Goal: Communication & Community: Share content

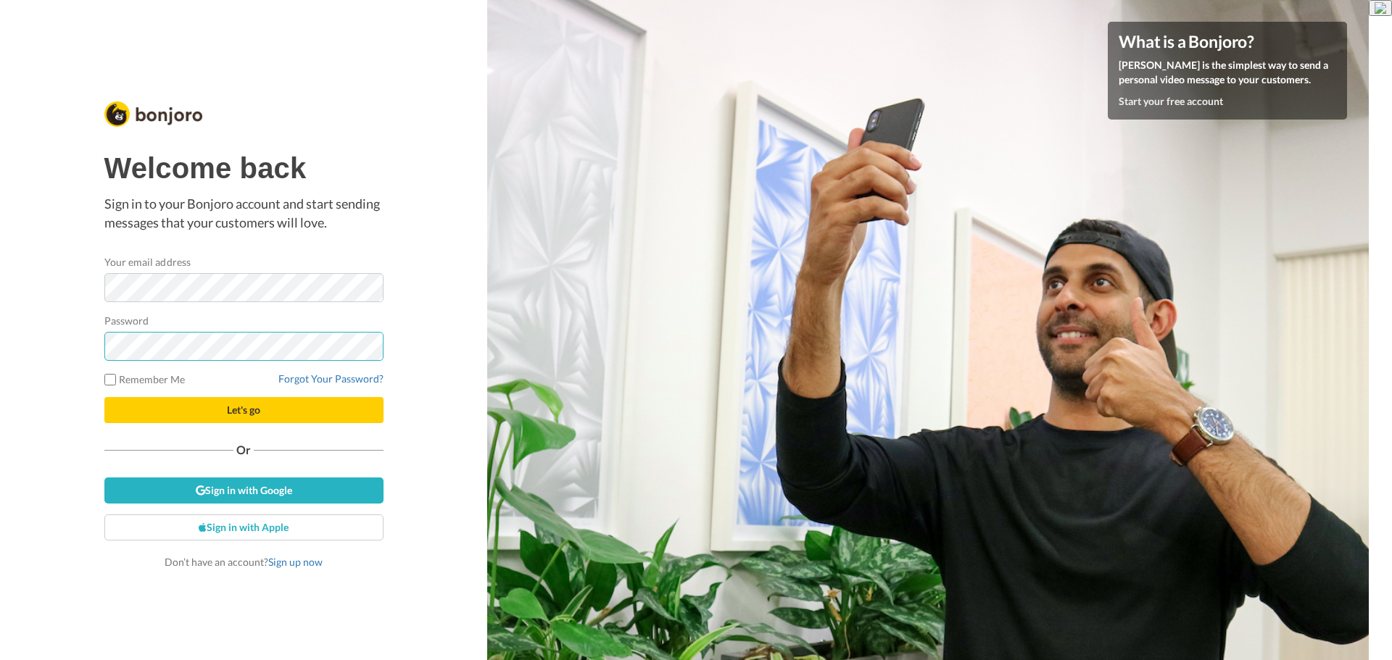
click at [104, 397] on button "Let's go" at bounding box center [243, 410] width 279 height 26
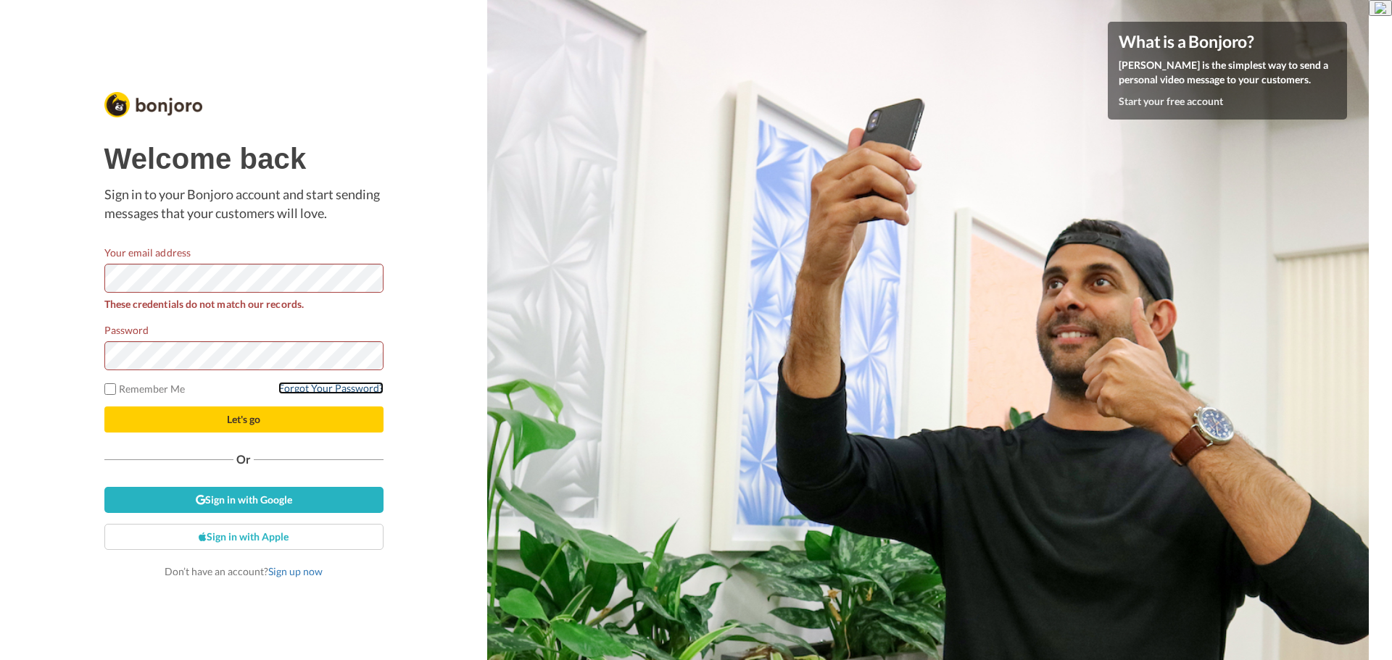
click at [325, 388] on link "Forgot Your Password?" at bounding box center [330, 388] width 105 height 12
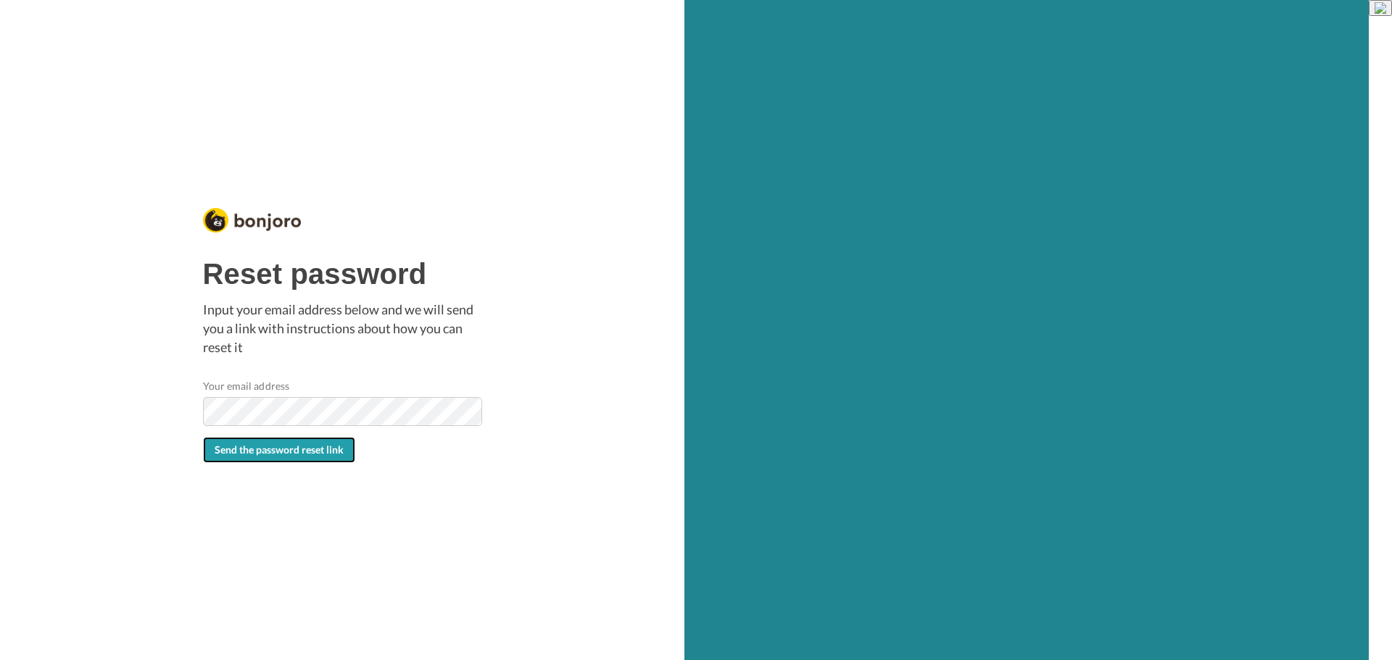
click at [310, 451] on span "Send the password reset link" at bounding box center [279, 450] width 129 height 12
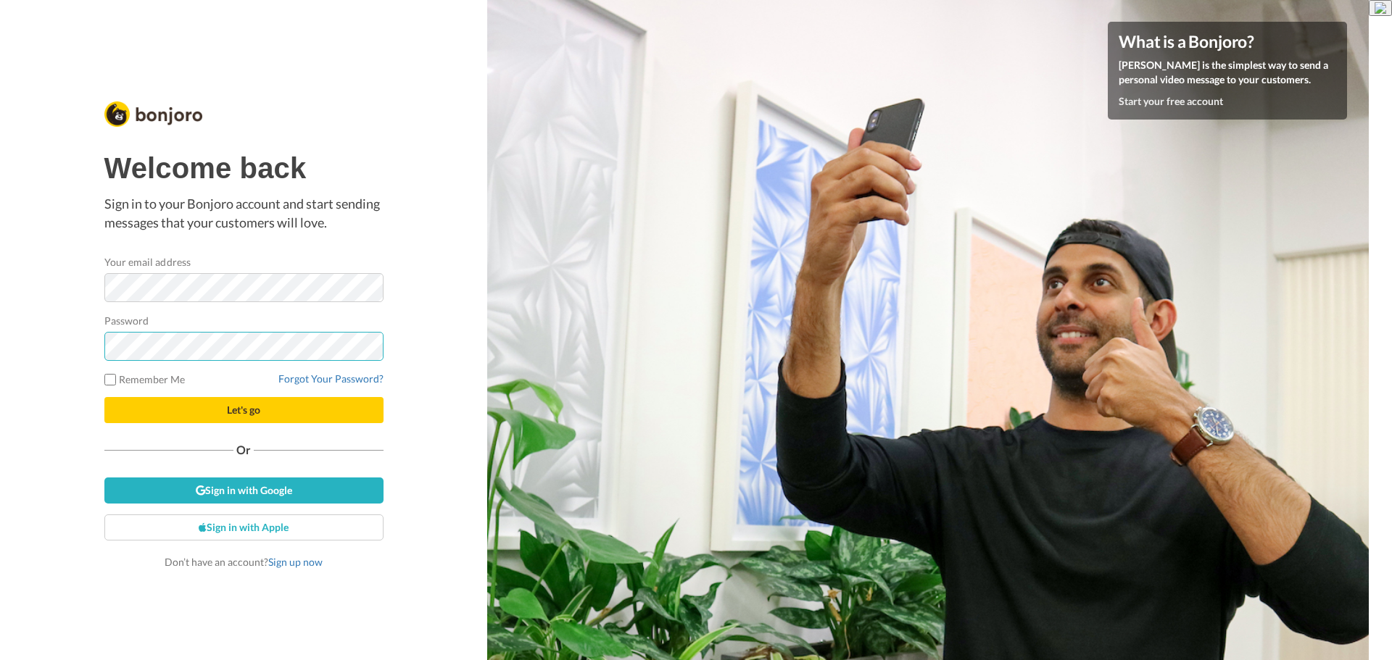
click at [104, 397] on button "Let's go" at bounding box center [243, 410] width 279 height 26
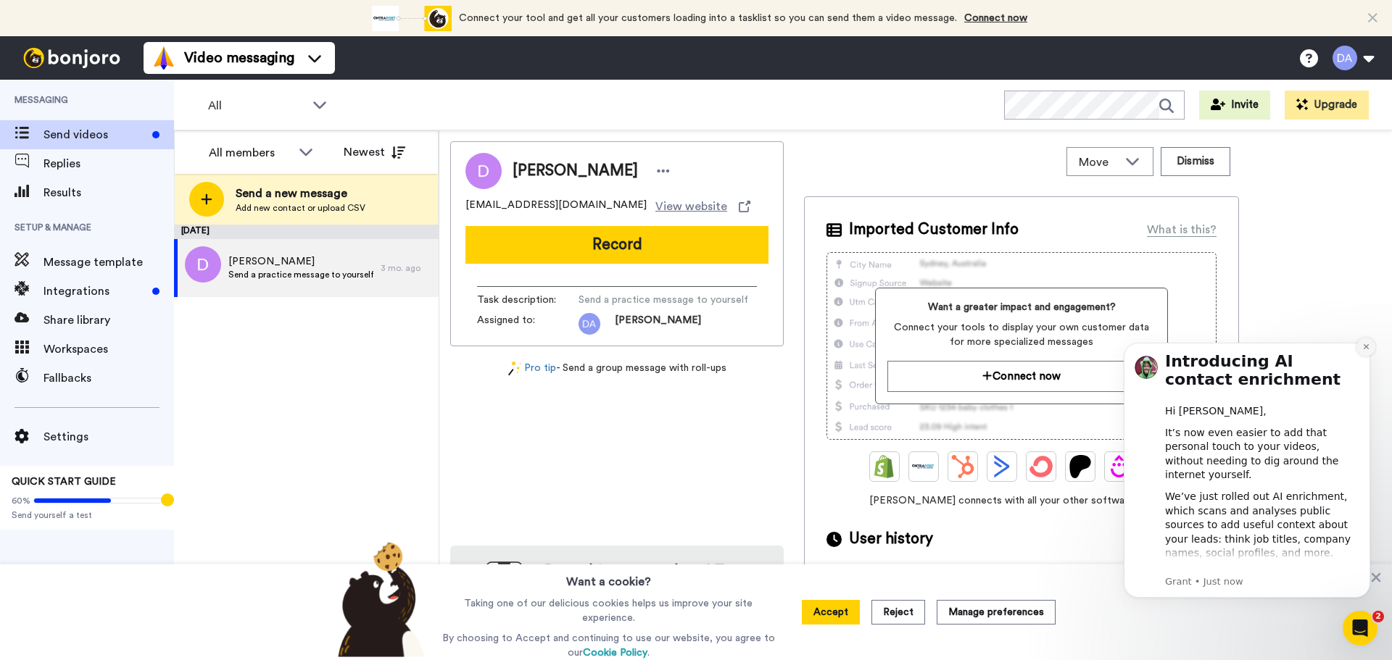
click at [1362, 350] on icon "Dismiss notification" at bounding box center [1366, 347] width 8 height 8
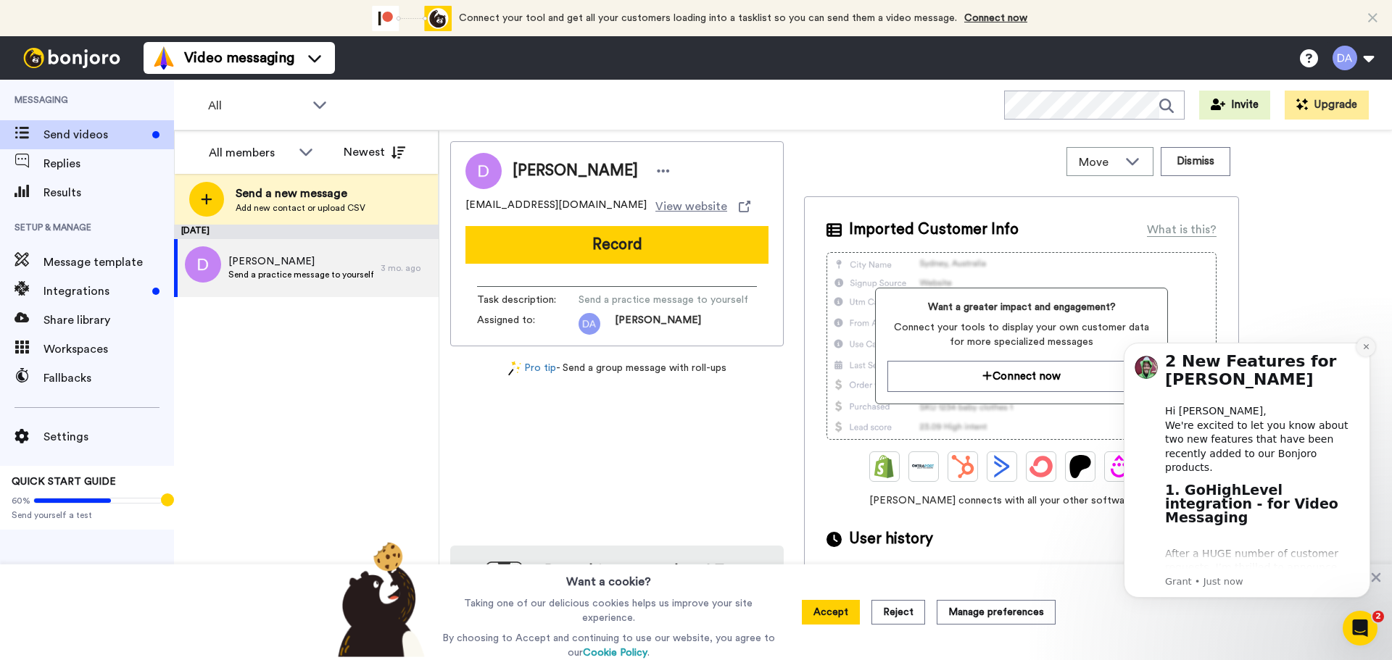
click at [1363, 351] on icon "Dismiss notification" at bounding box center [1366, 347] width 8 height 8
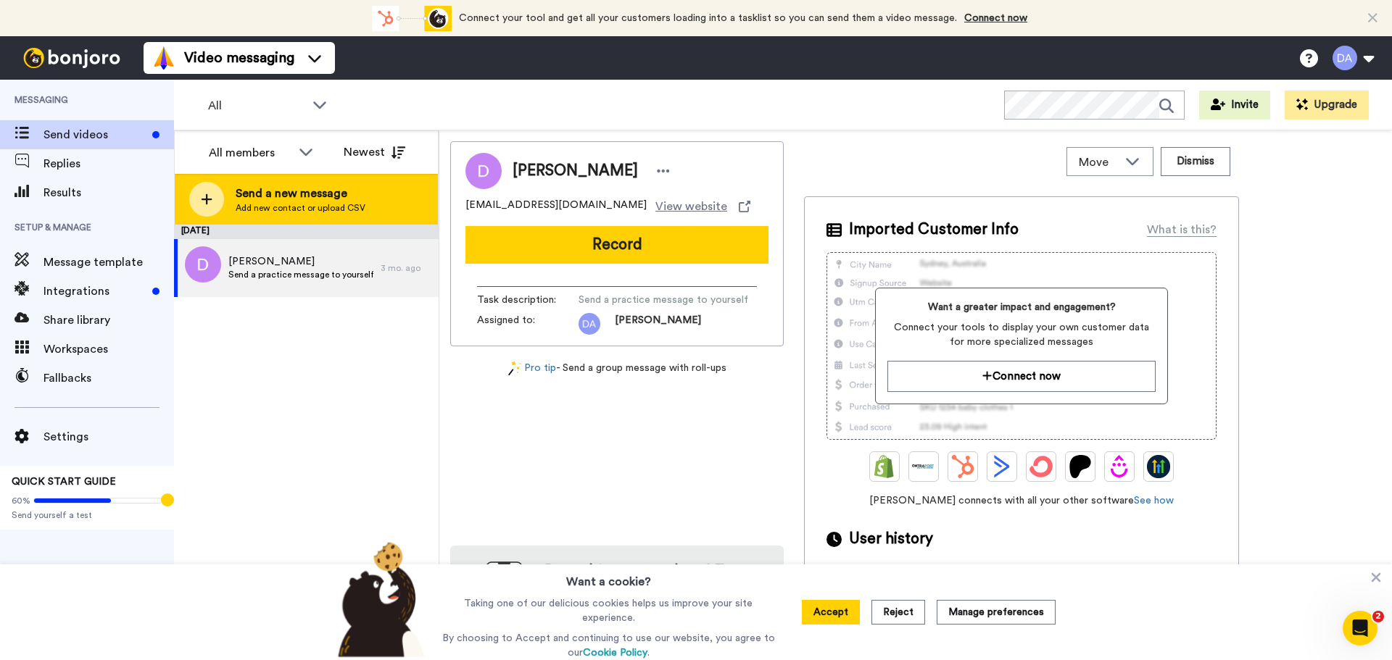
click at [206, 201] on icon at bounding box center [206, 199] width 11 height 11
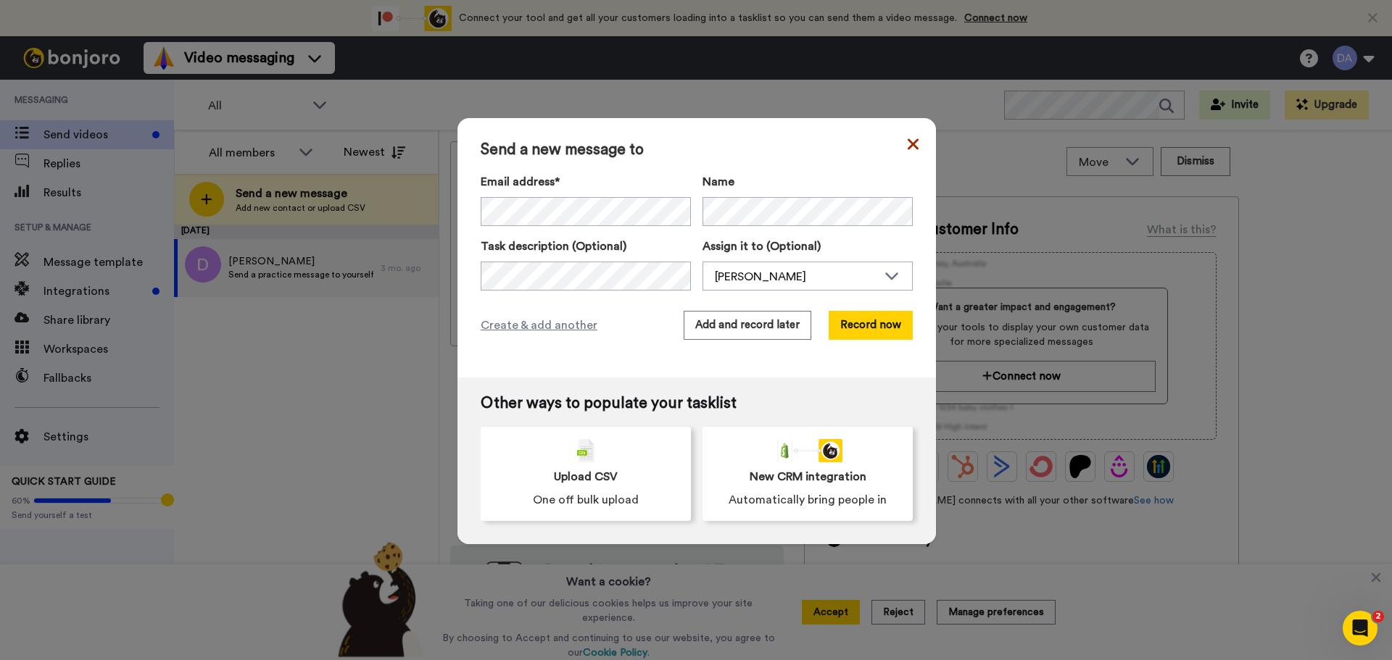
click at [912, 142] on icon at bounding box center [912, 144] width 11 height 17
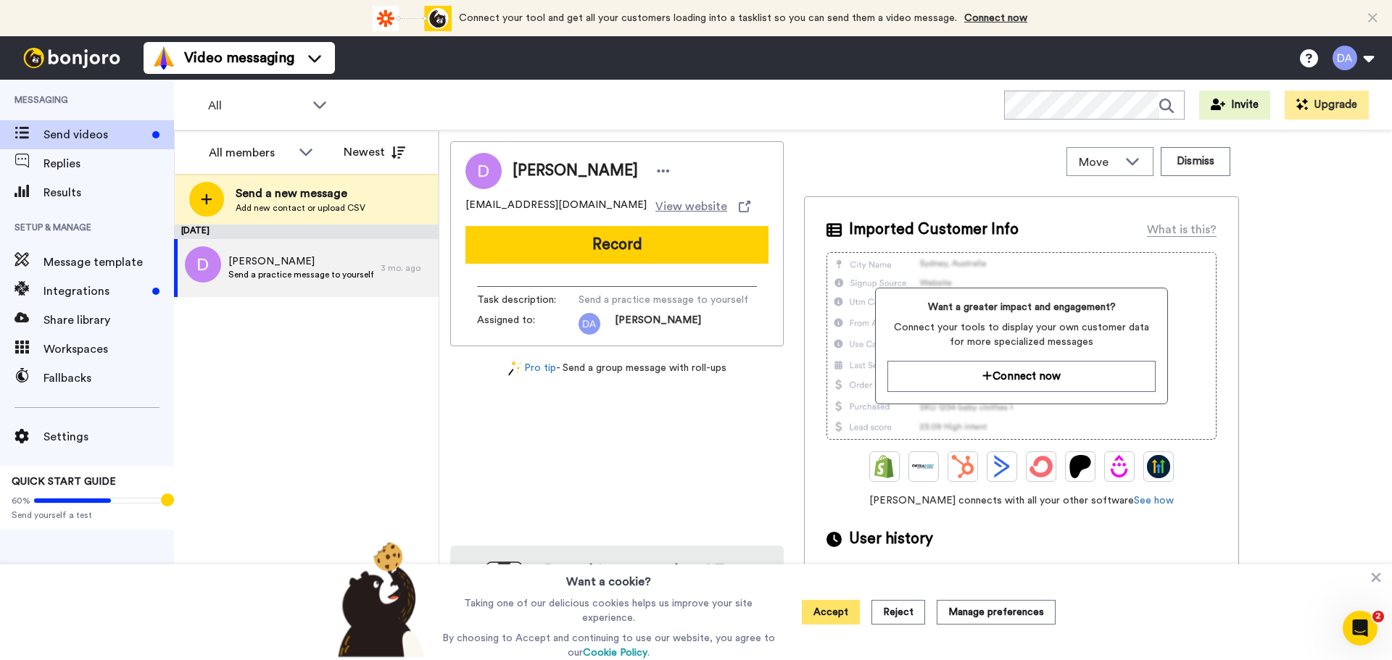
click at [838, 615] on button "Accept" at bounding box center [831, 612] width 58 height 25
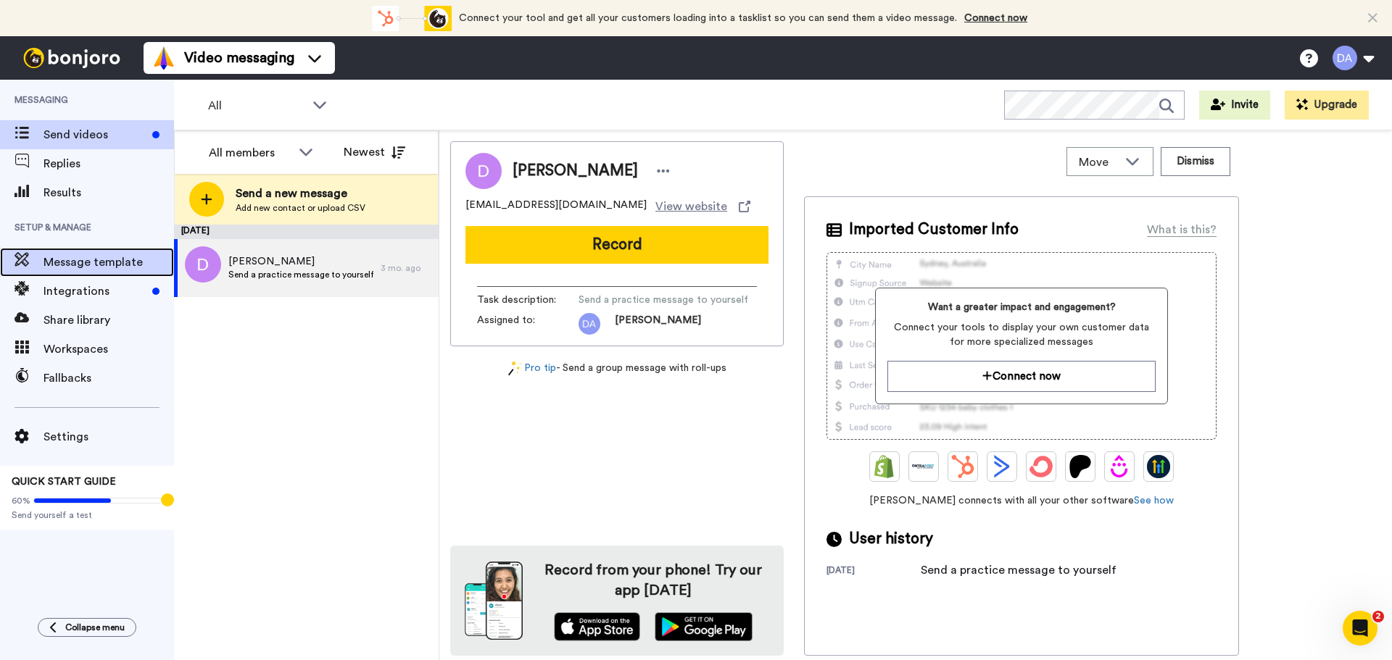
click at [74, 263] on span "Message template" at bounding box center [108, 262] width 130 height 17
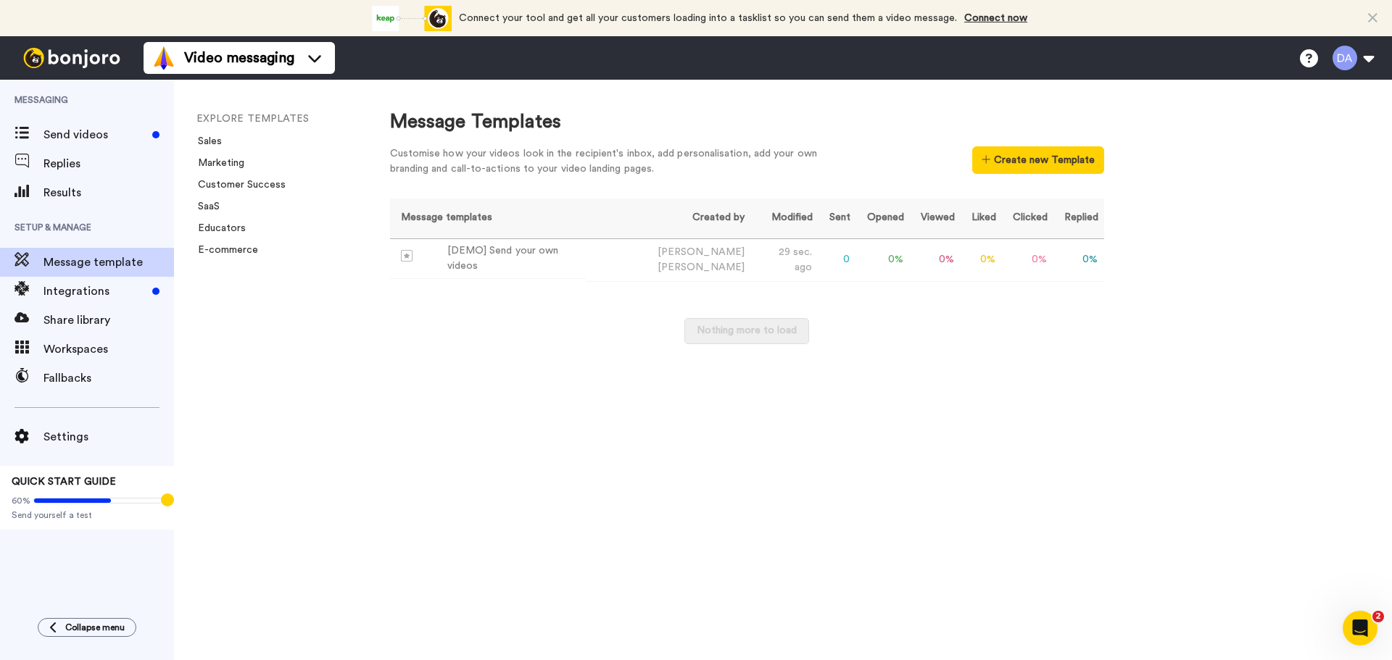
click at [312, 345] on div "EXPLORE TEMPLATES Sales Marketing Customer Success SaaS Educators E-commerce" at bounding box center [267, 370] width 187 height 581
click at [86, 434] on span "Settings" at bounding box center [108, 436] width 130 height 17
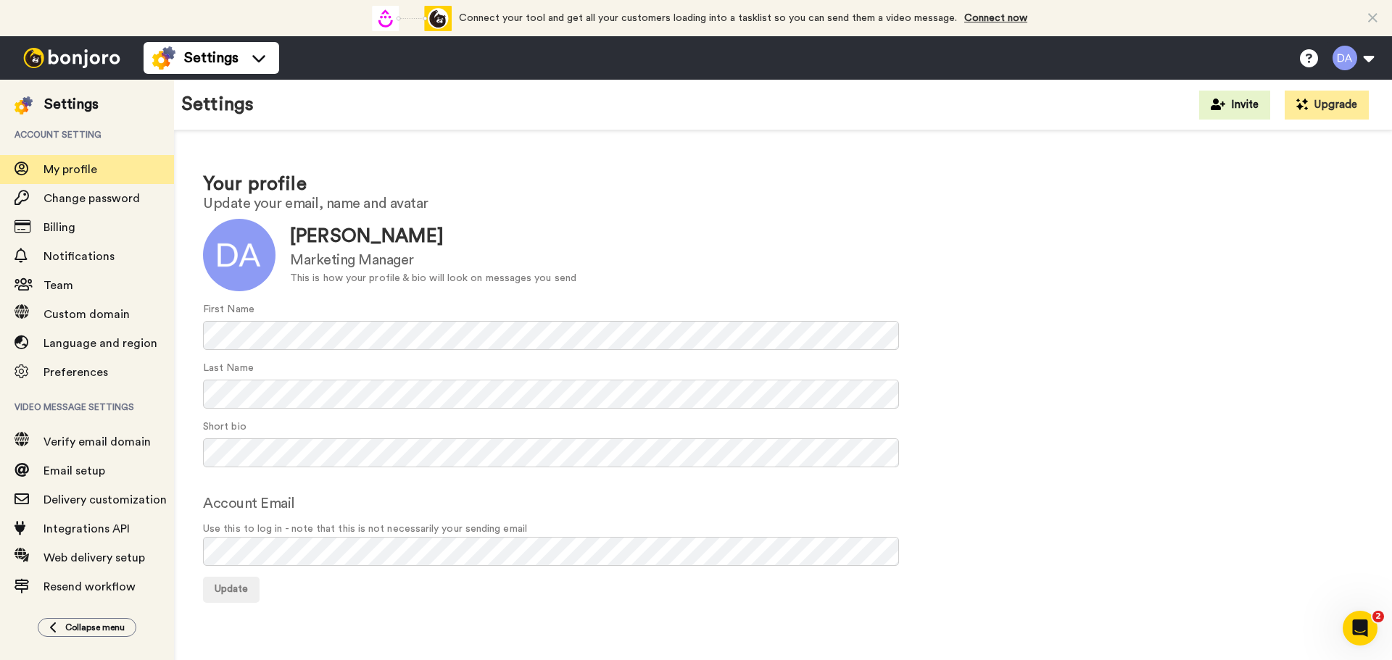
click at [38, 62] on img at bounding box center [71, 58] width 109 height 20
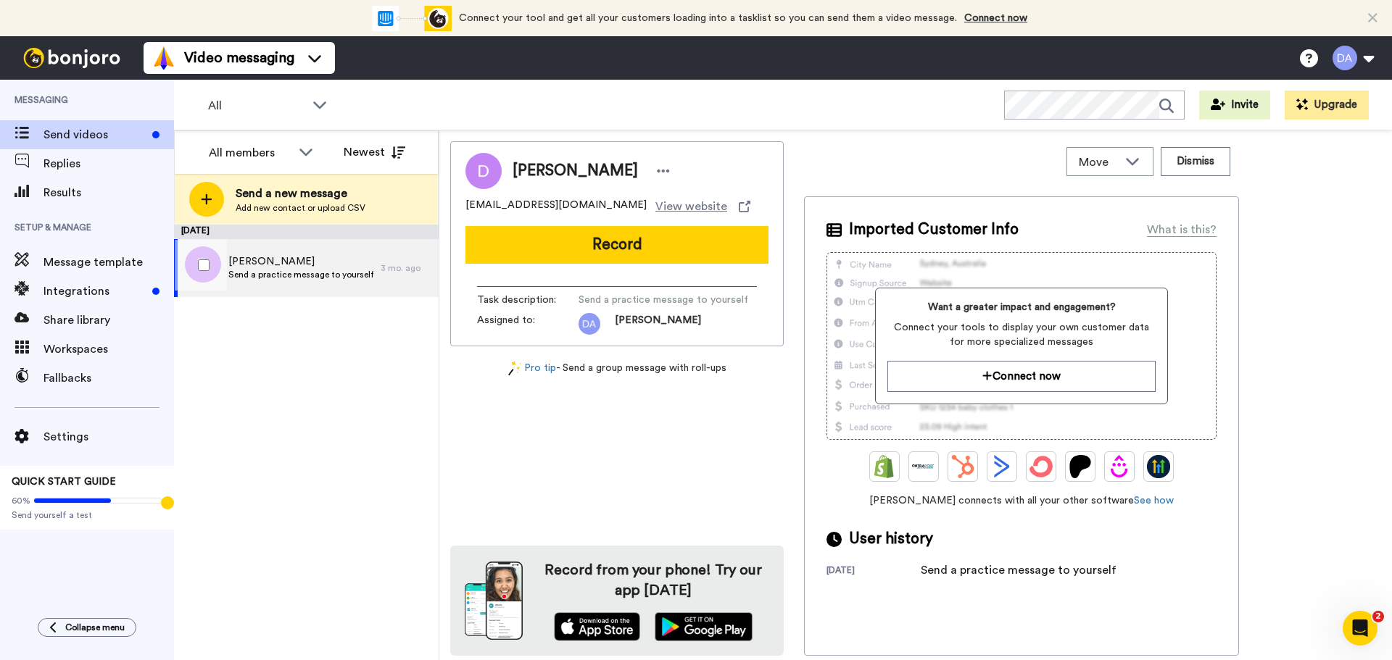
click at [333, 279] on span "Send a practice message to yourself" at bounding box center [300, 275] width 145 height 12
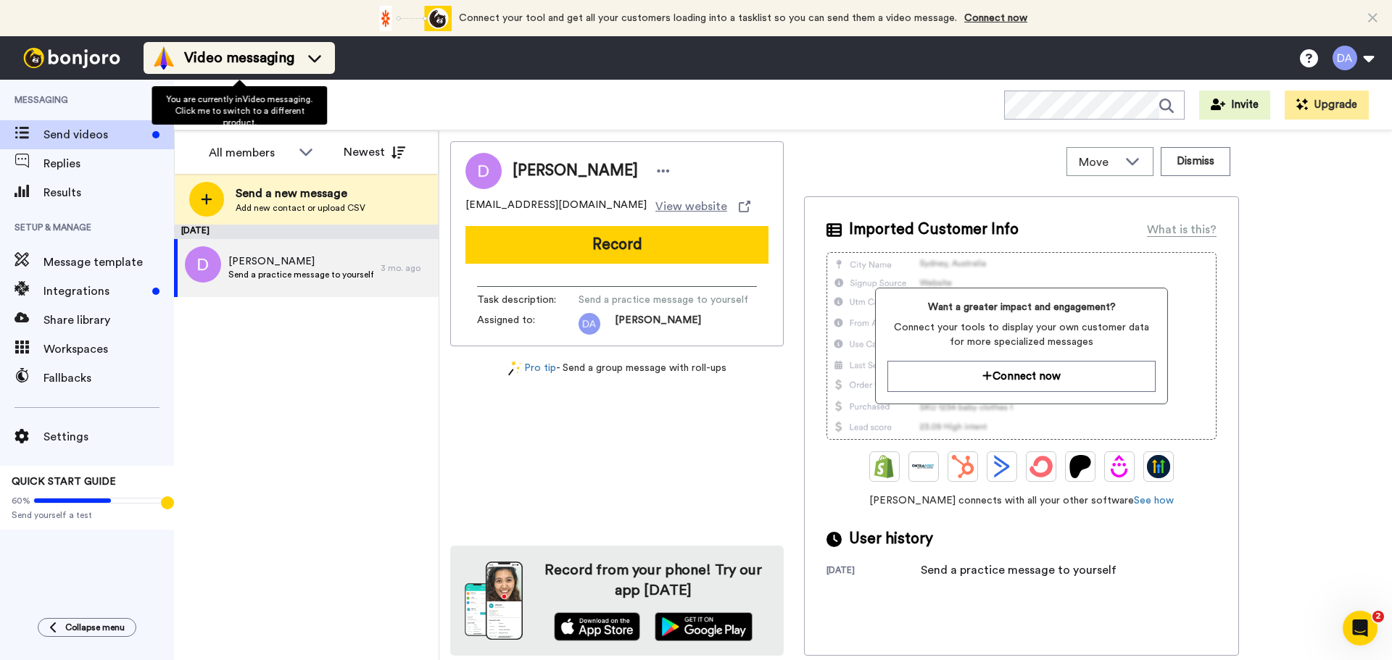
click at [325, 65] on div "Video messaging" at bounding box center [239, 57] width 174 height 23
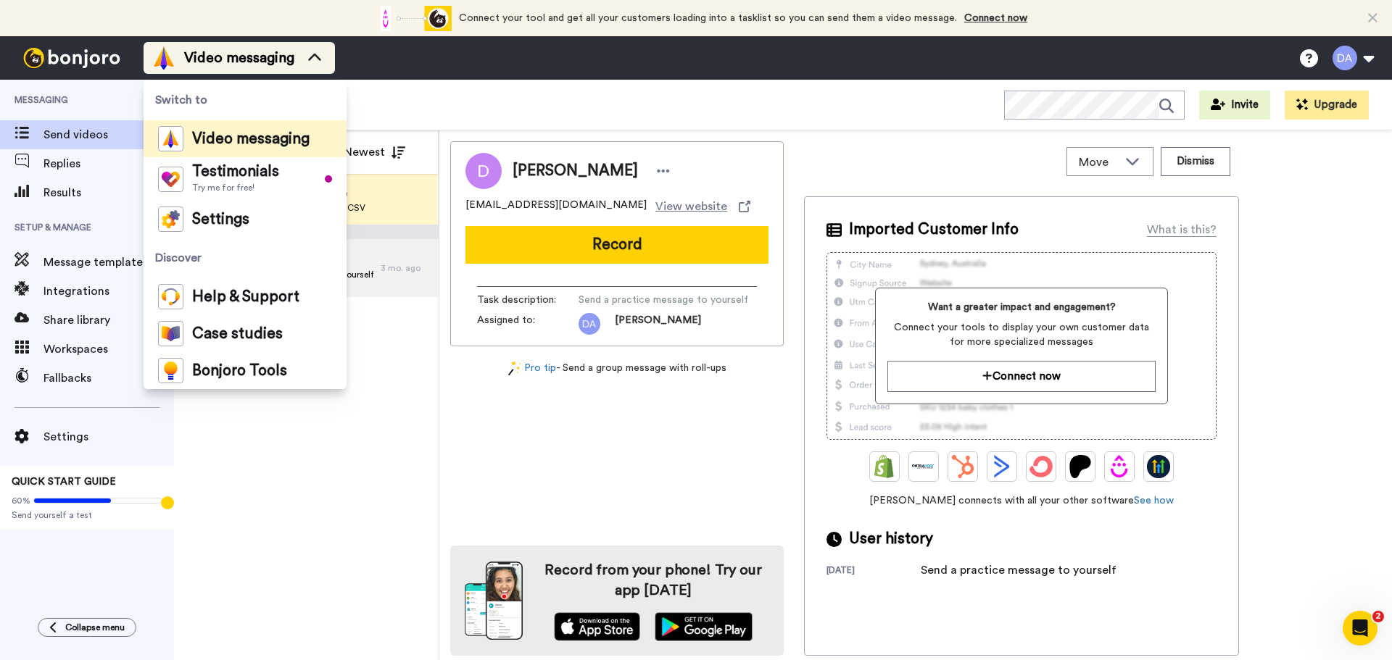
click at [325, 65] on div "Video messaging" at bounding box center [239, 57] width 174 height 23
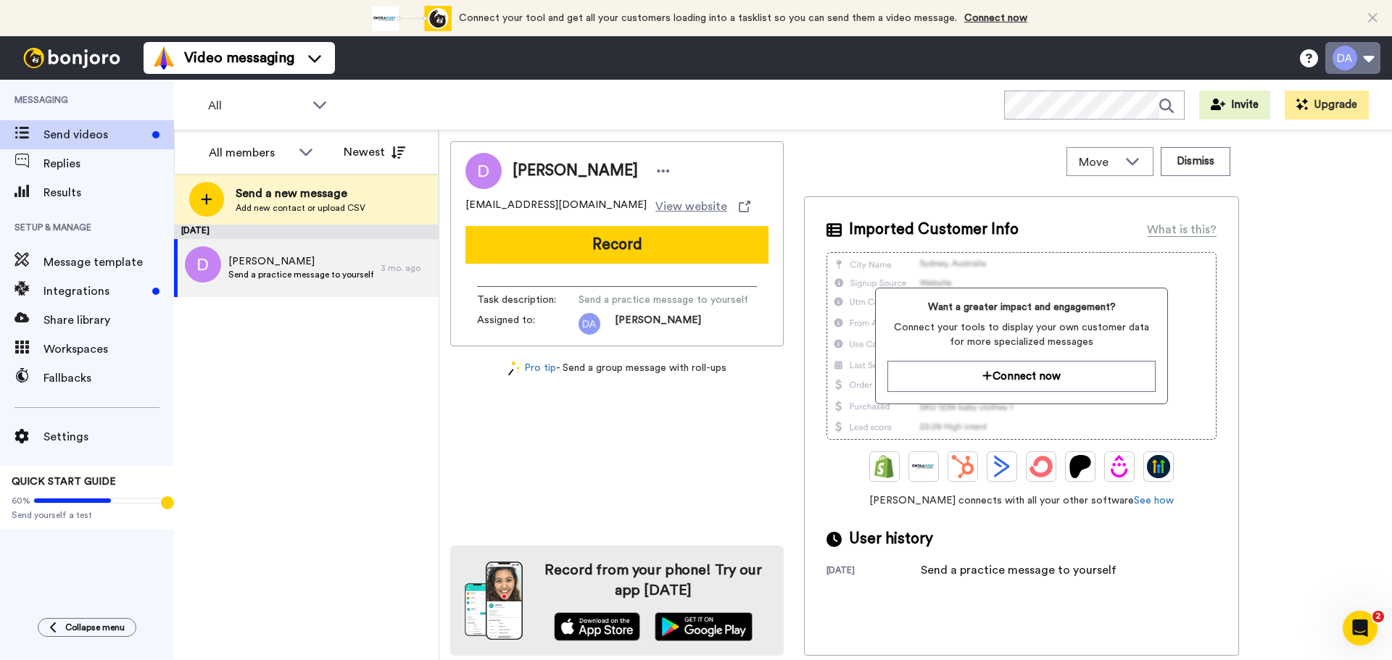
click at [1373, 71] on button at bounding box center [1352, 58] width 55 height 32
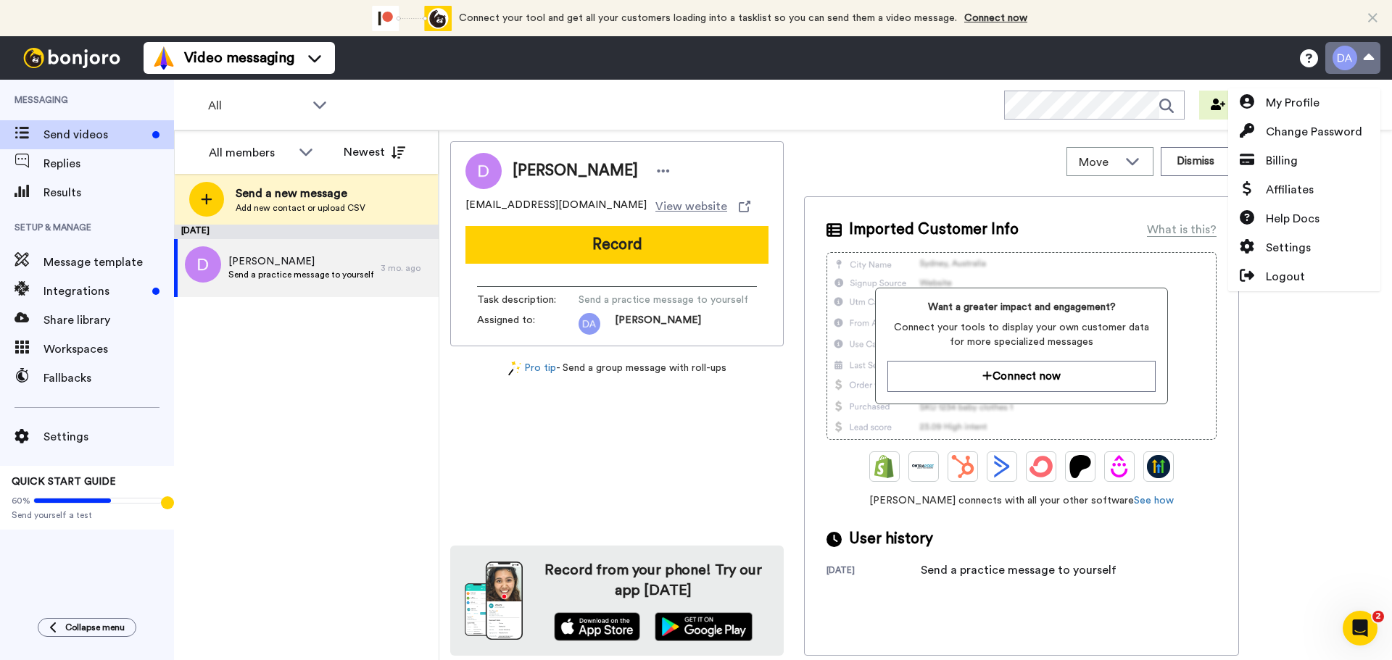
click at [1373, 70] on button at bounding box center [1352, 58] width 55 height 32
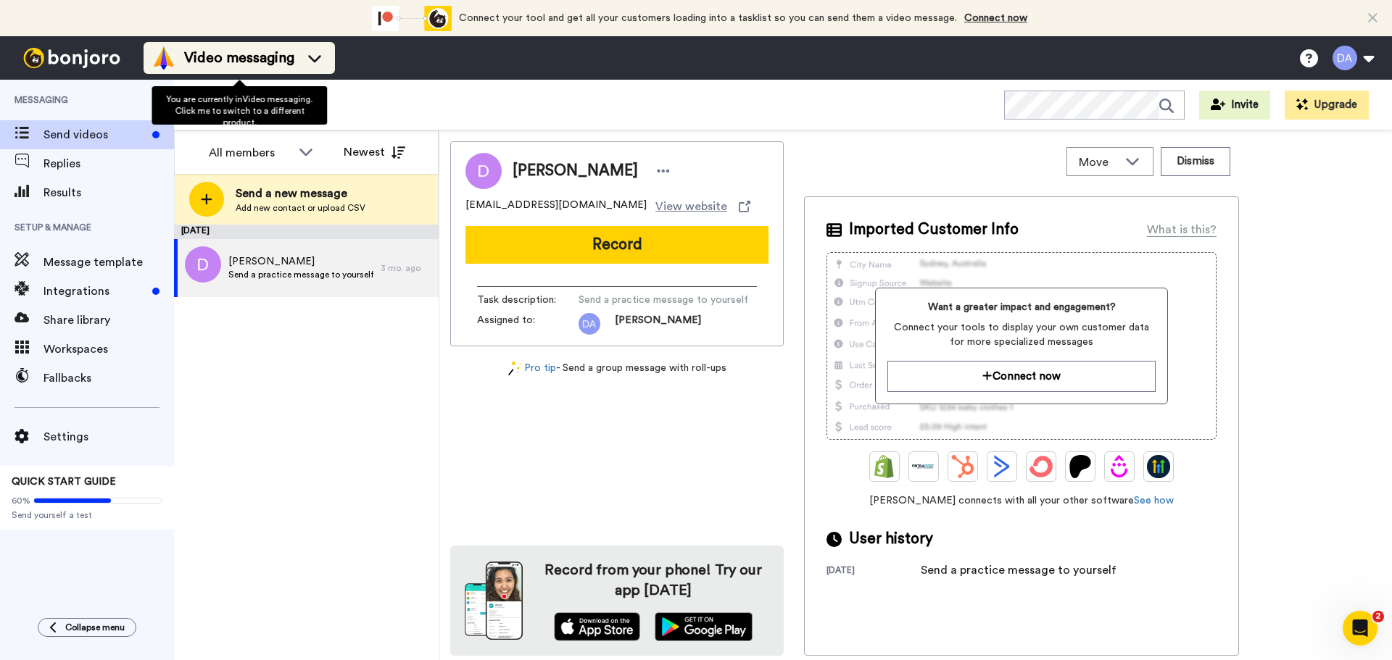
click at [310, 55] on icon at bounding box center [314, 58] width 23 height 14
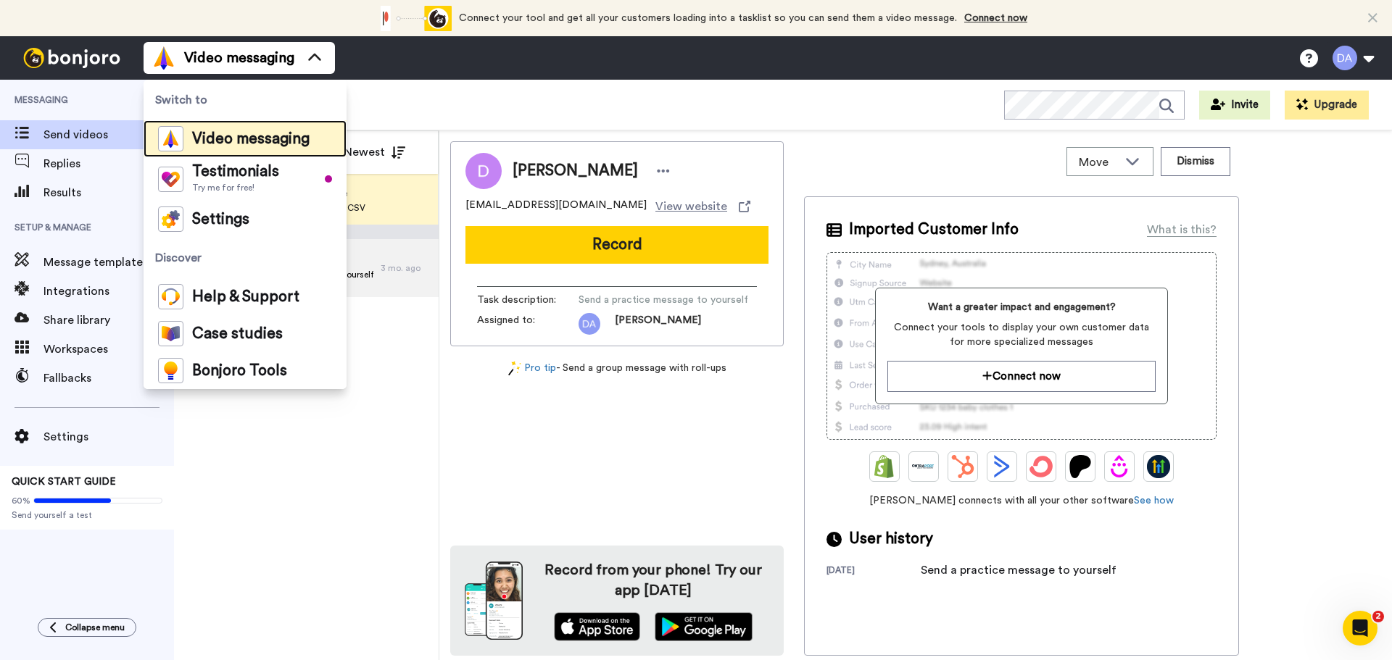
click at [223, 134] on span "Video messaging" at bounding box center [250, 139] width 117 height 14
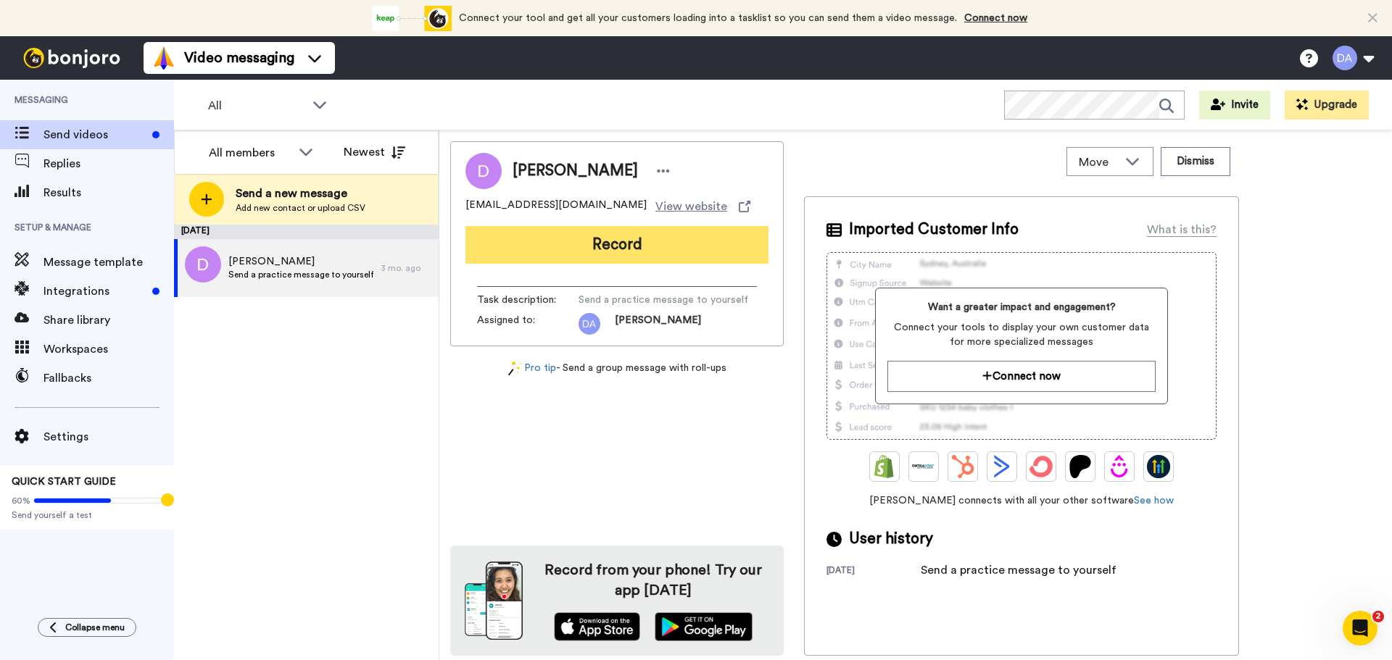
click at [623, 244] on button "Record" at bounding box center [616, 245] width 303 height 38
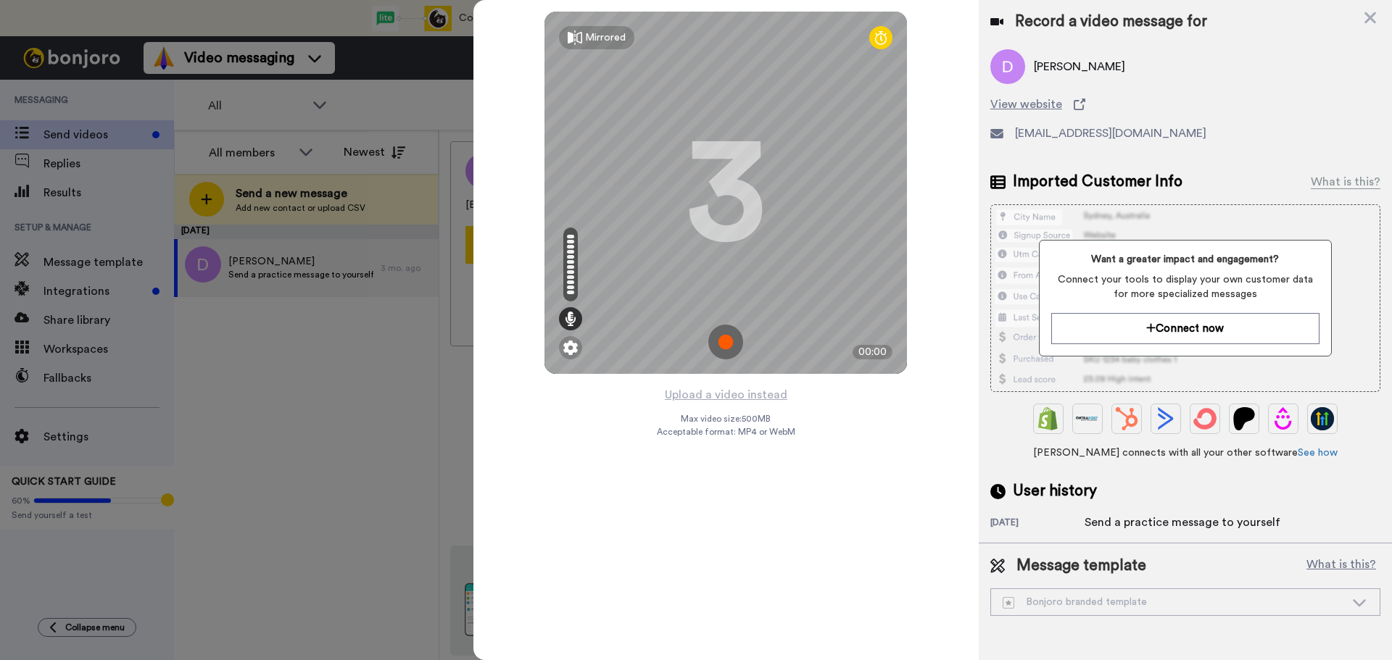
click at [728, 341] on img at bounding box center [725, 342] width 35 height 35
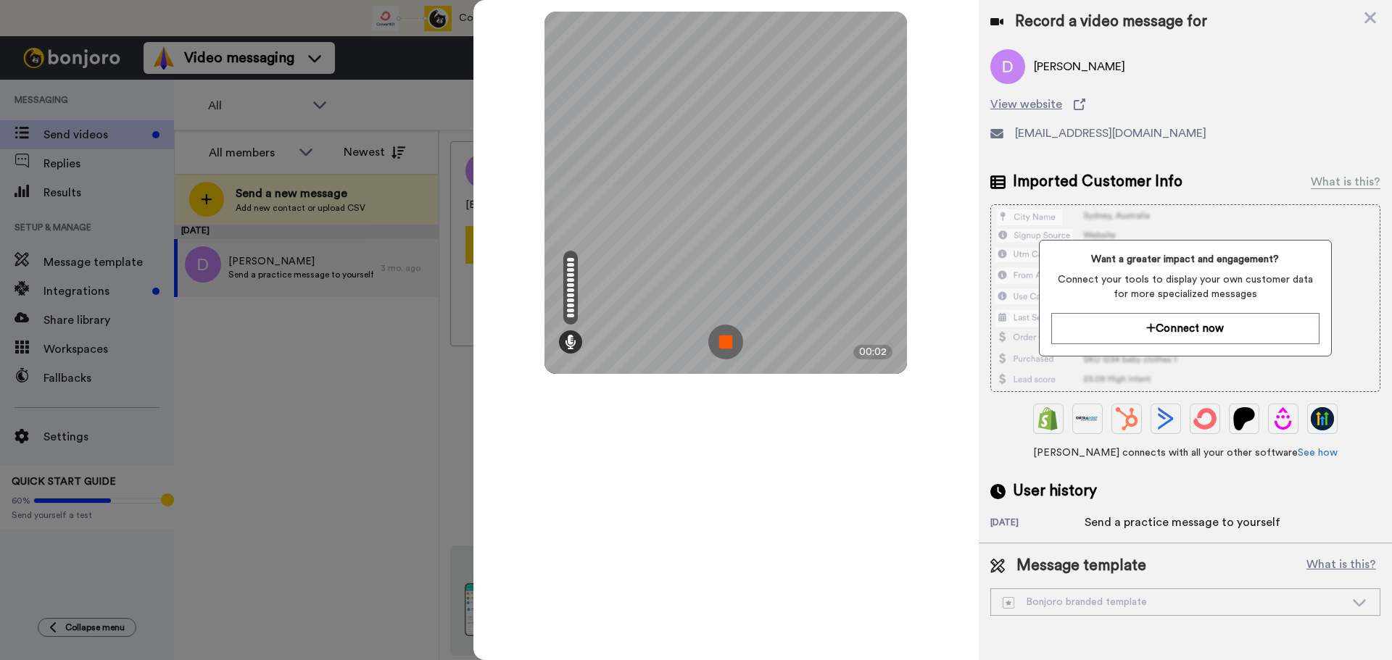
click at [728, 341] on img at bounding box center [725, 342] width 35 height 35
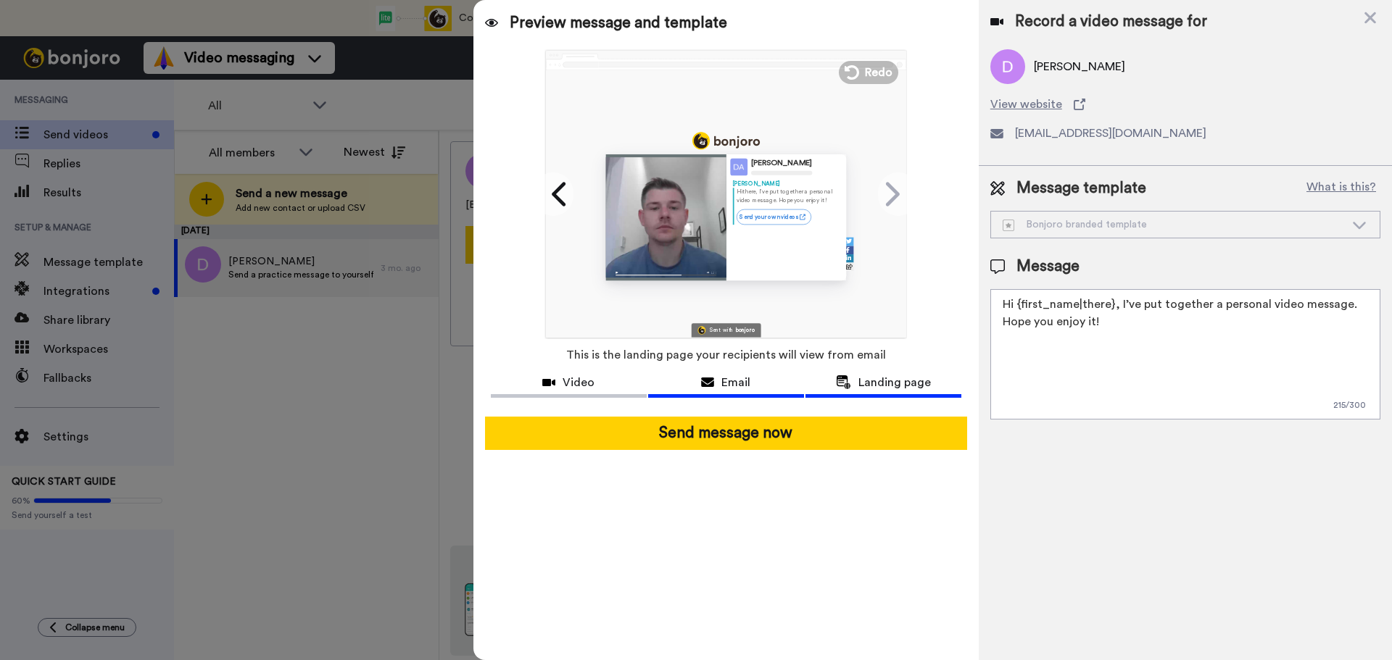
click at [745, 386] on span "Email" at bounding box center [735, 382] width 29 height 17
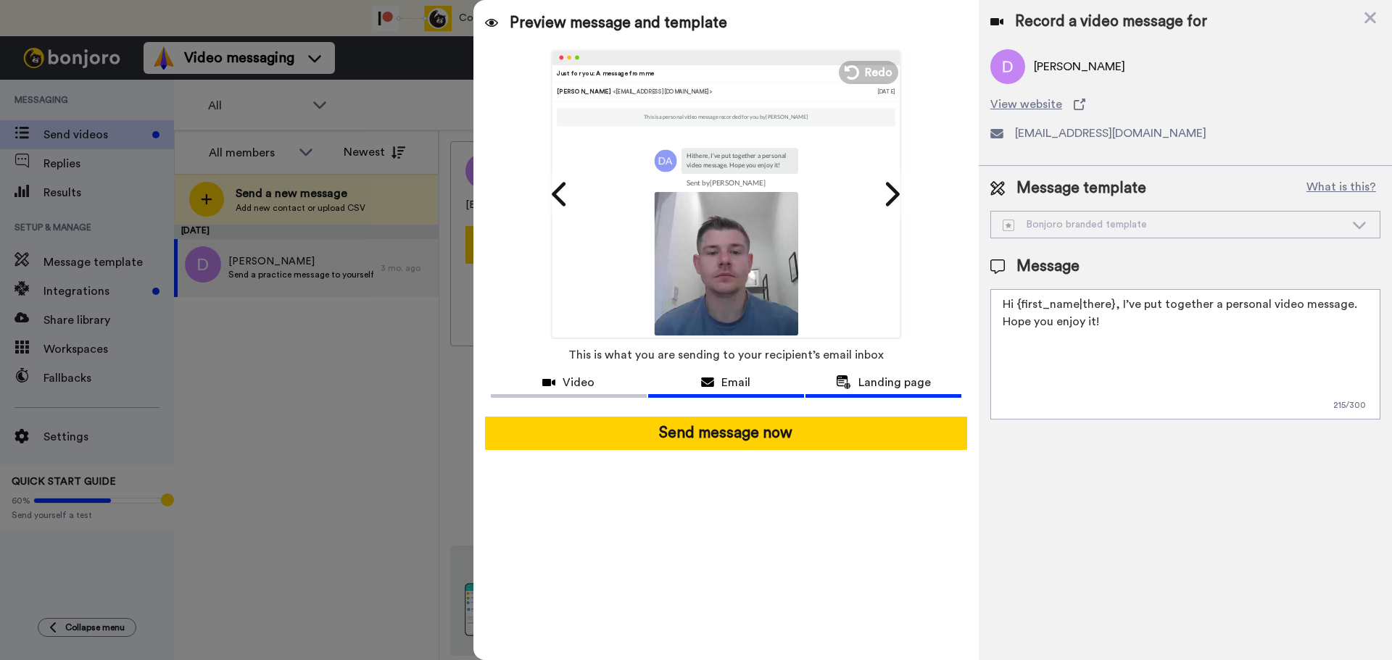
click at [871, 387] on span "Landing page" at bounding box center [894, 382] width 72 height 17
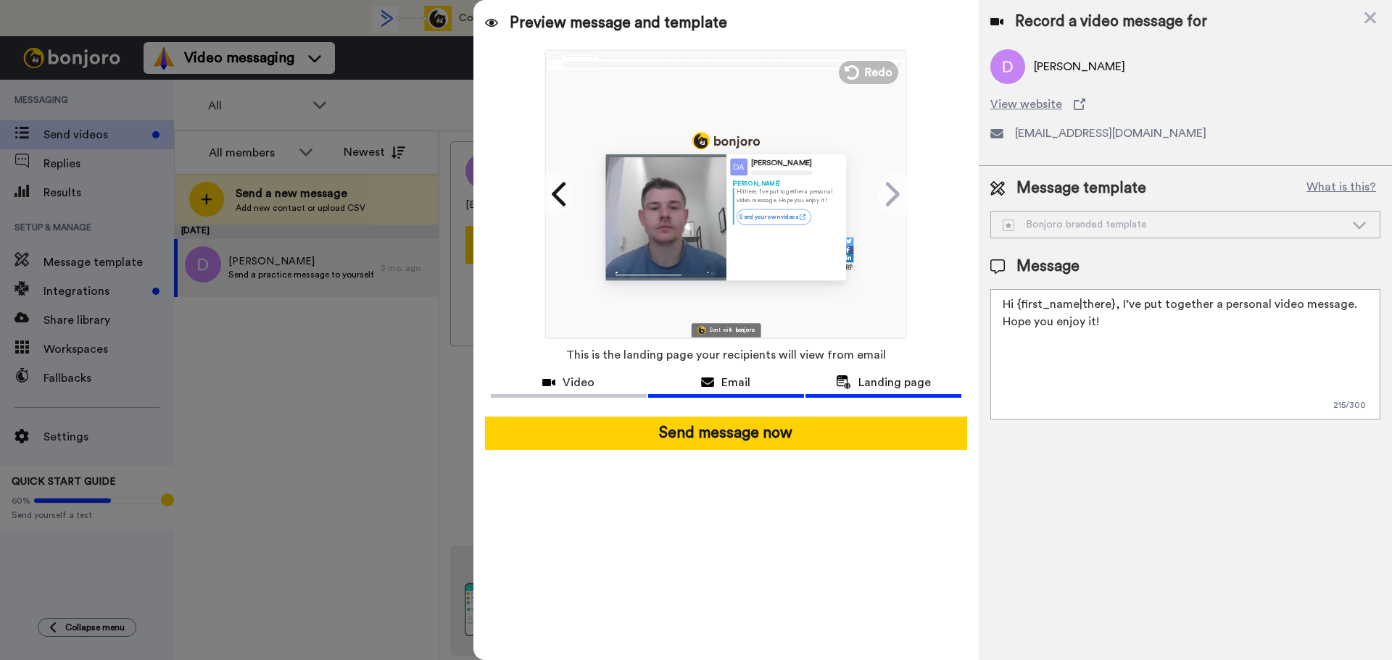
click at [731, 381] on span "Email" at bounding box center [735, 382] width 29 height 17
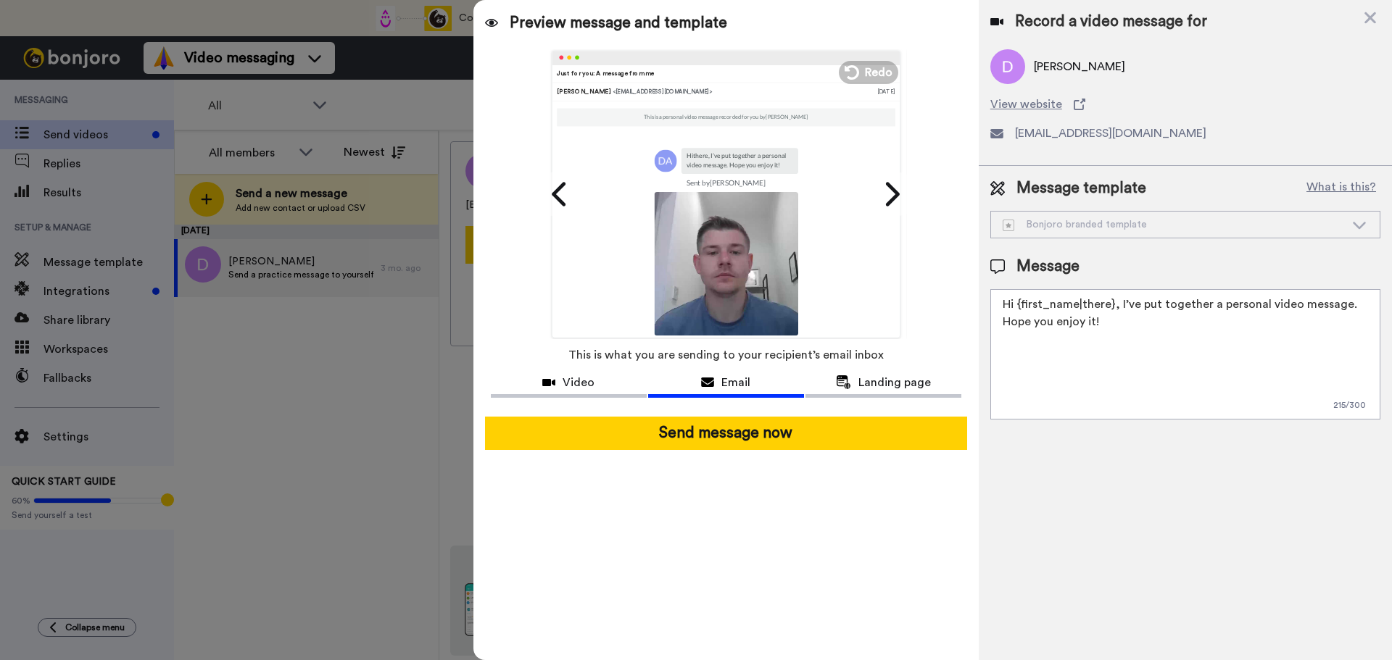
click at [1171, 353] on textarea "Hi {first_name|there}, I’ve put together a personal video message. Hope you enj…" at bounding box center [1185, 354] width 390 height 130
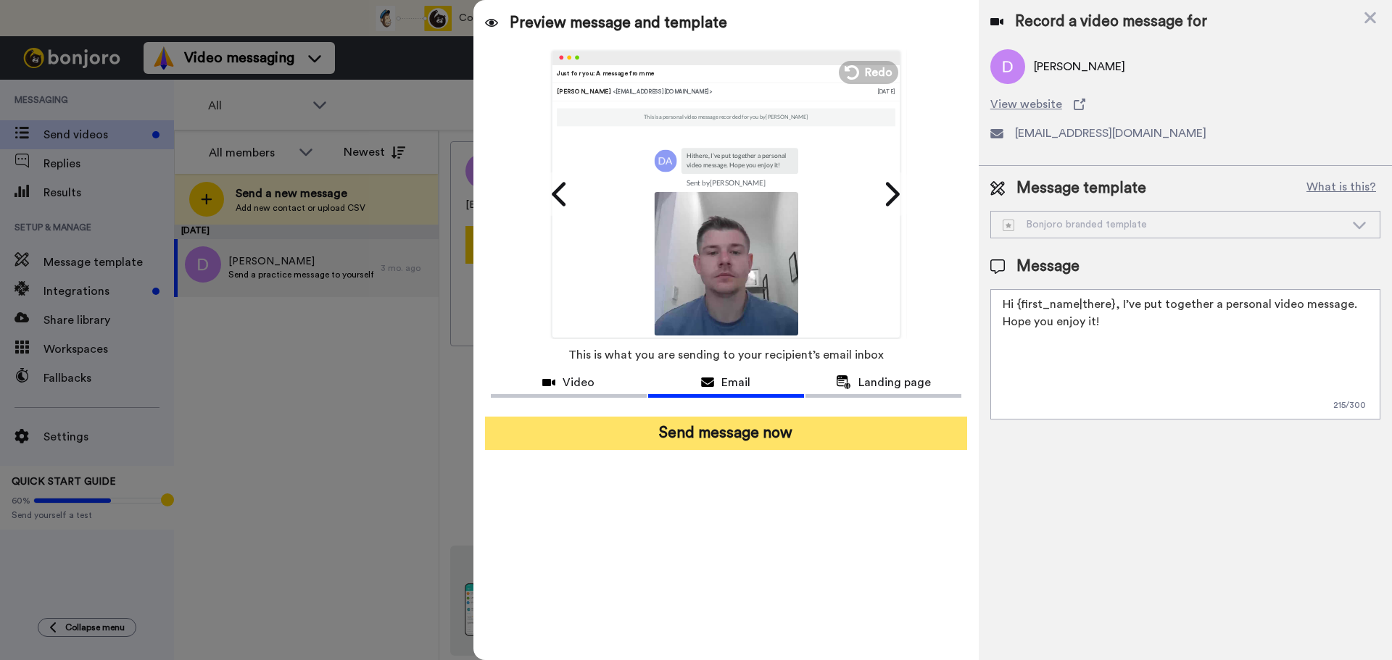
click at [761, 430] on button "Send message now" at bounding box center [726, 433] width 482 height 33
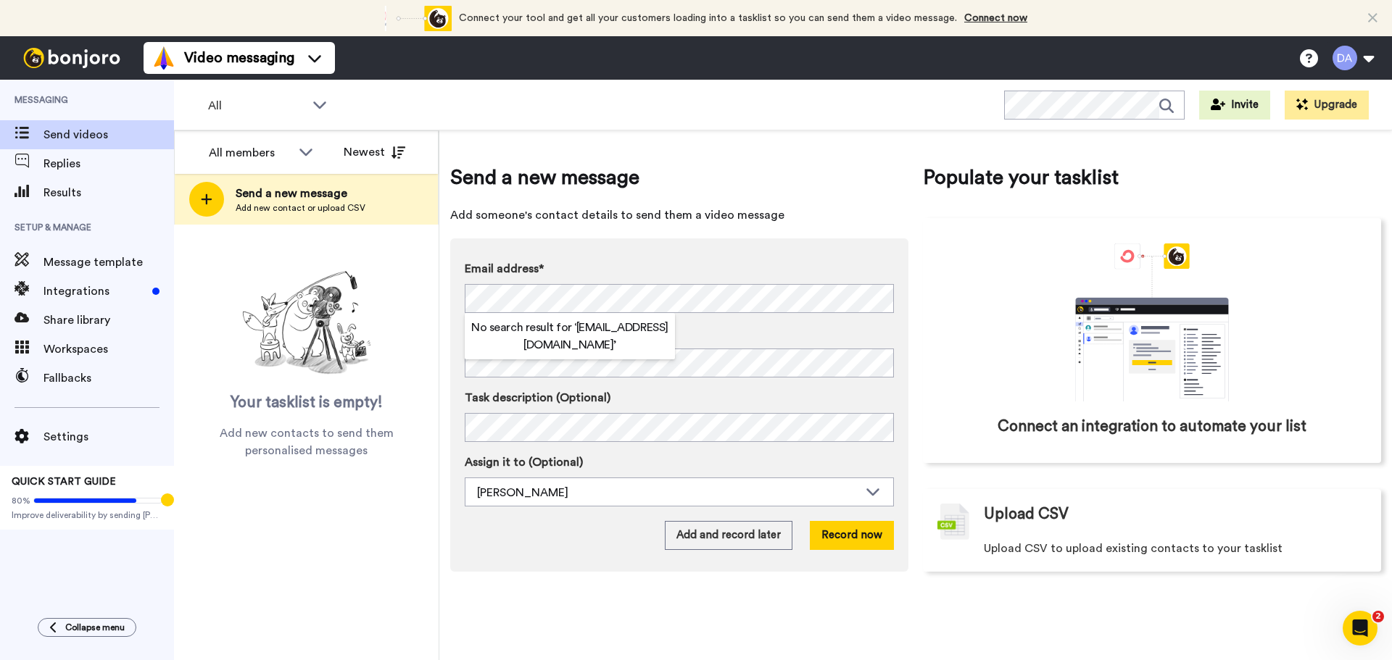
click at [538, 336] on h2 "No search result for ‘ damonankers@gmail.com ’" at bounding box center [570, 336] width 210 height 35
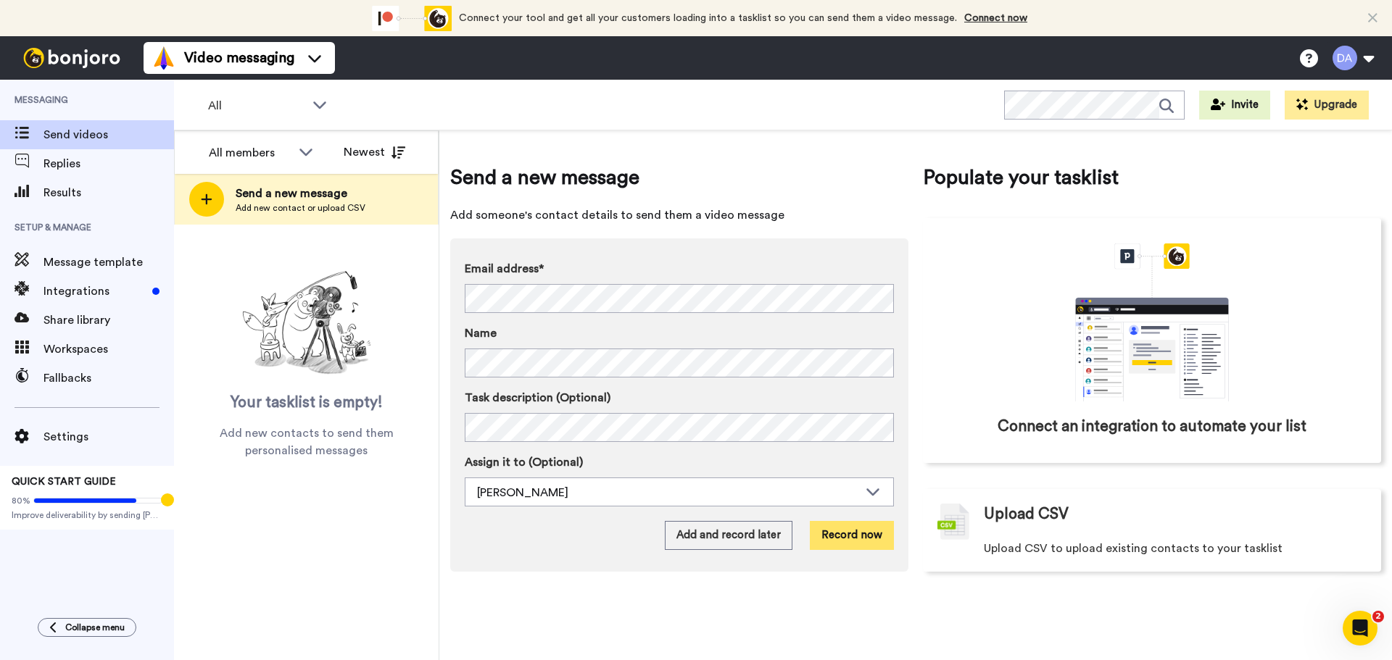
click at [853, 541] on button "Record now" at bounding box center [852, 535] width 84 height 29
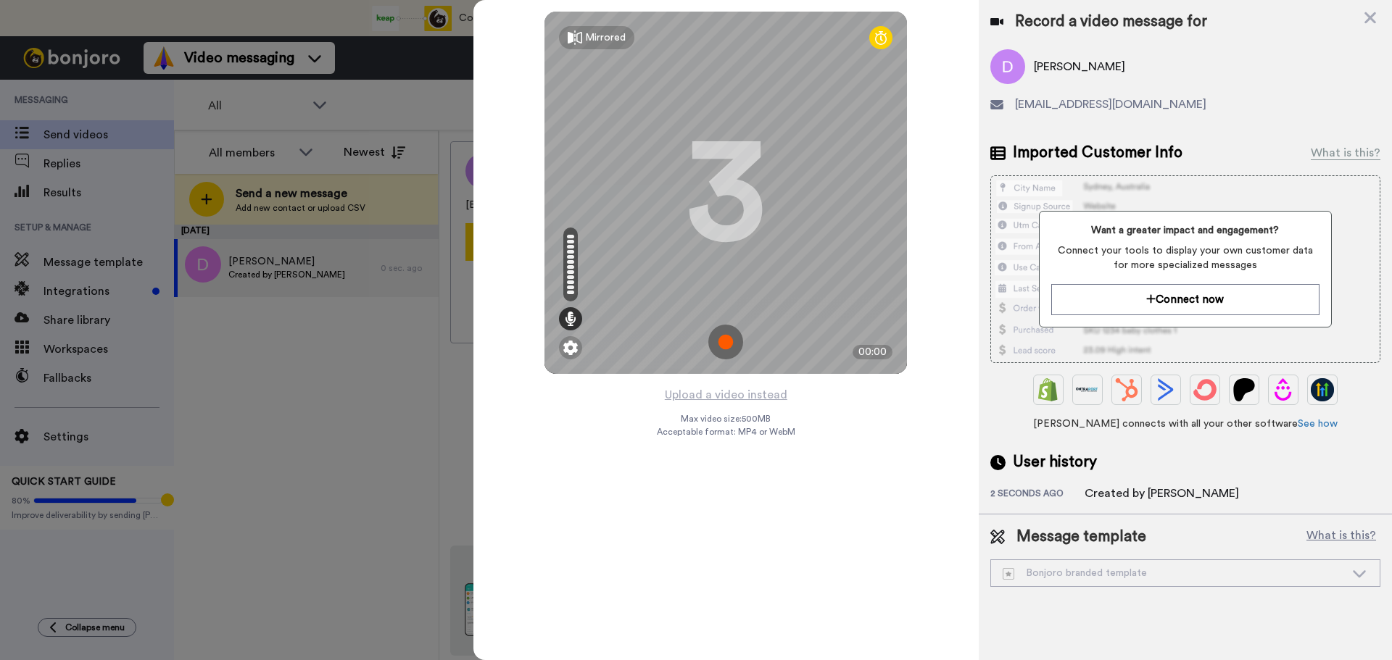
click at [719, 341] on img at bounding box center [725, 342] width 35 height 35
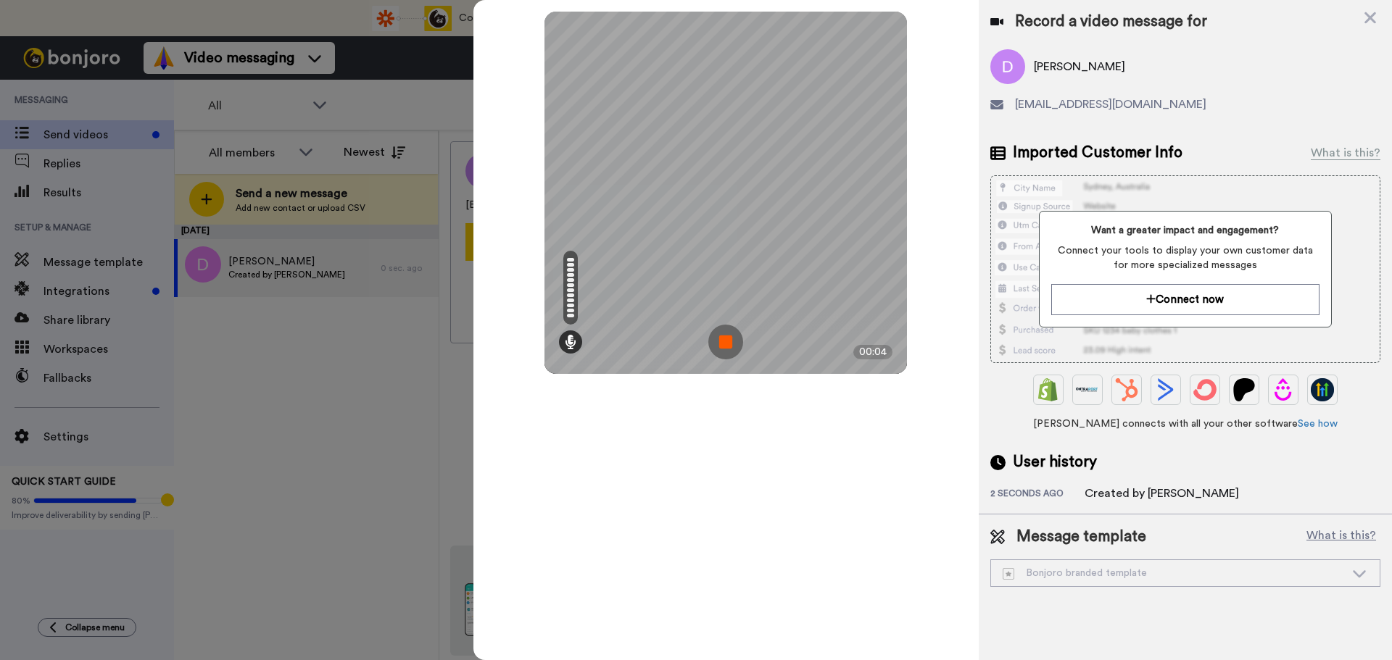
click at [719, 341] on img at bounding box center [725, 342] width 35 height 35
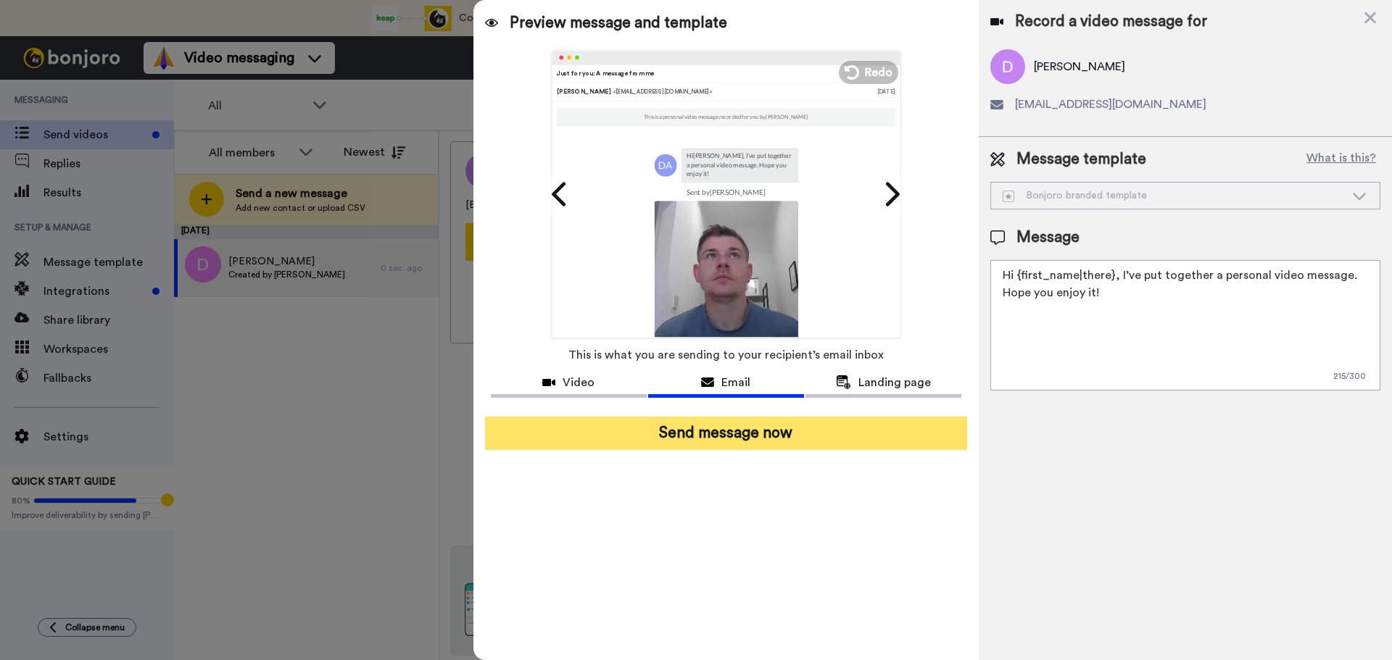
click at [760, 430] on button "Send message now" at bounding box center [726, 433] width 482 height 33
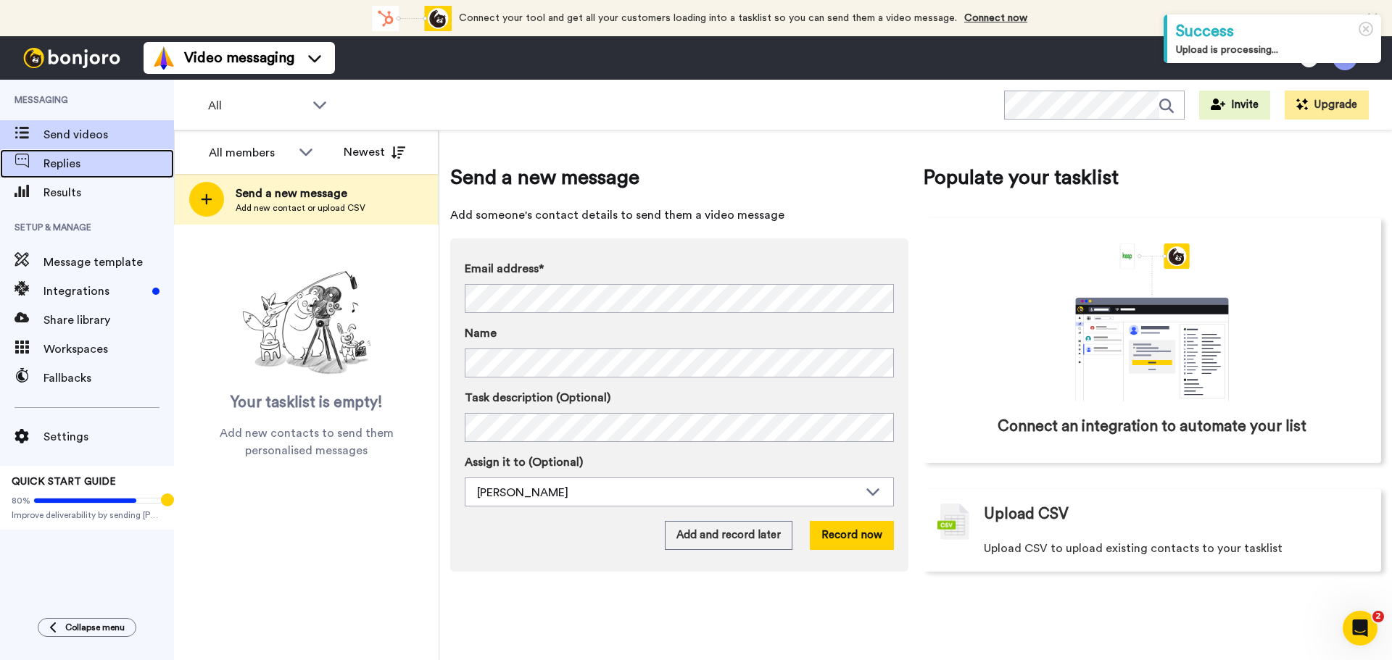
click at [68, 159] on span "Replies" at bounding box center [108, 163] width 130 height 17
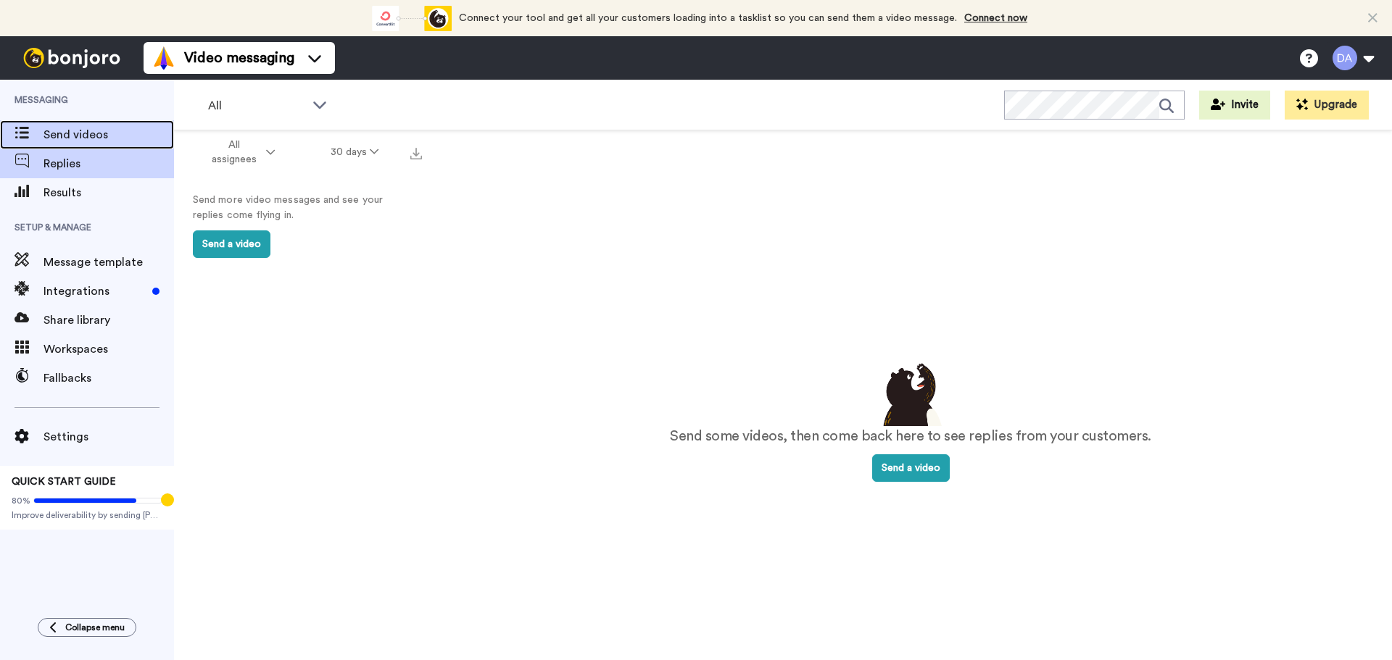
click at [75, 132] on span "Send videos" at bounding box center [108, 134] width 130 height 17
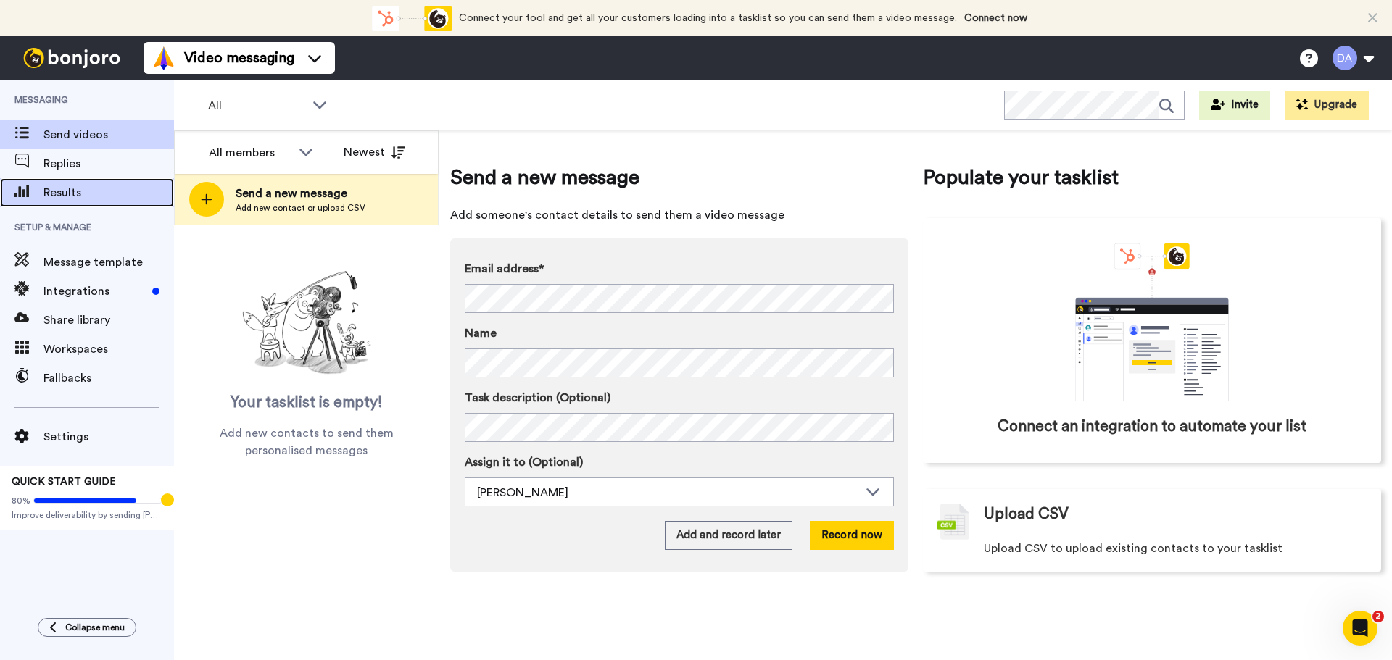
click at [67, 196] on span "Results" at bounding box center [108, 192] width 130 height 17
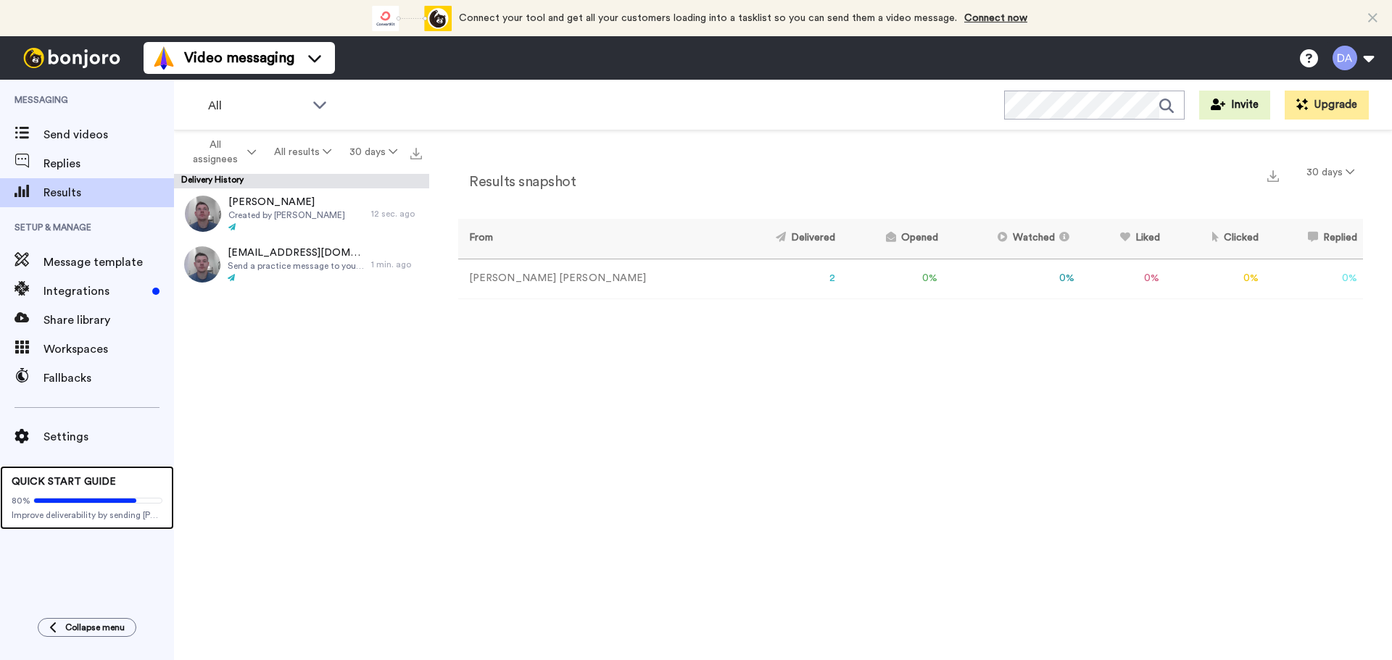
click at [101, 512] on span "Improve deliverability by sending [PERSON_NAME]’s from your own email" at bounding box center [87, 516] width 151 height 12
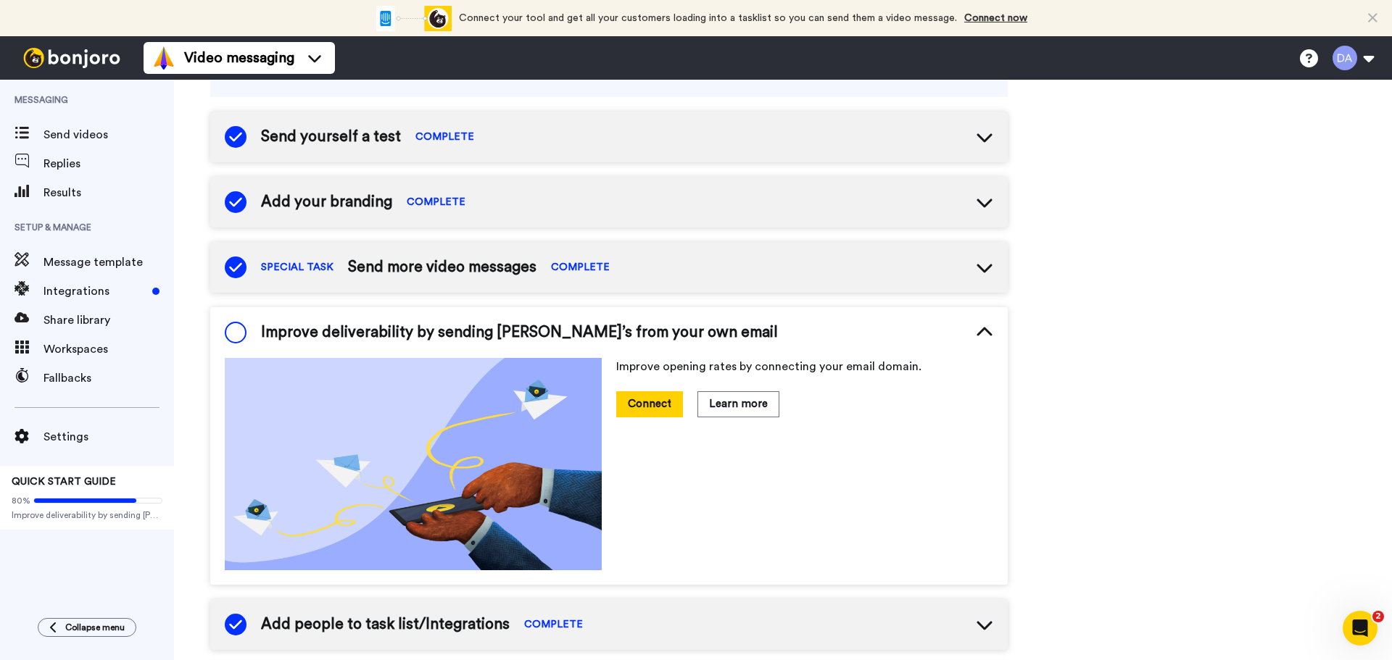
click at [984, 333] on icon at bounding box center [984, 332] width 17 height 17
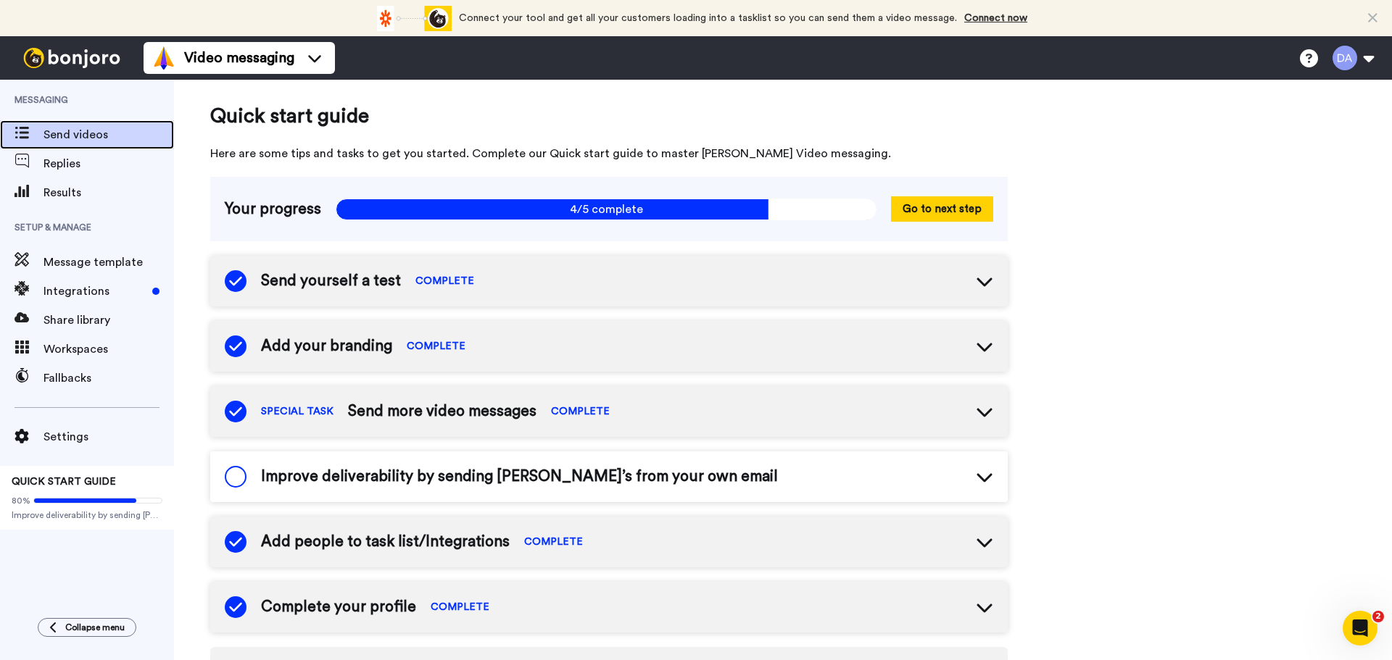
click at [65, 136] on span "Send videos" at bounding box center [108, 134] width 130 height 17
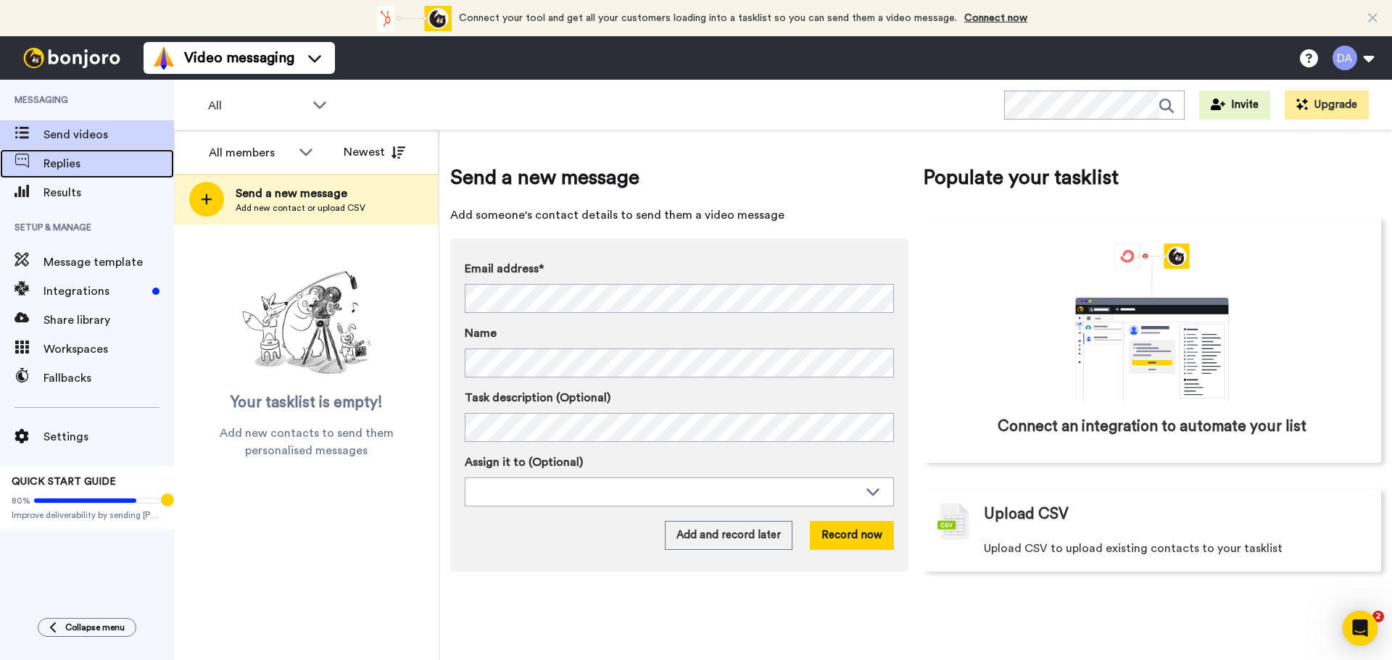
click at [80, 167] on span "Replies" at bounding box center [108, 163] width 130 height 17
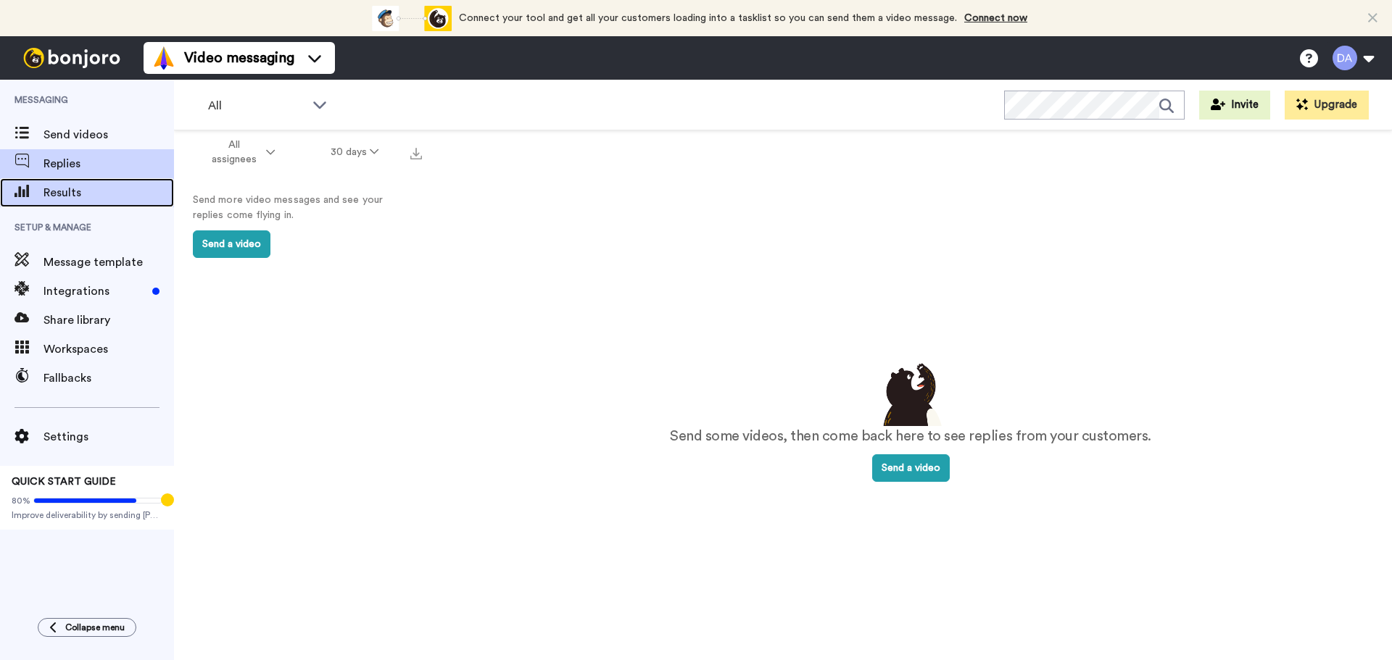
click at [60, 196] on span "Results" at bounding box center [108, 192] width 130 height 17
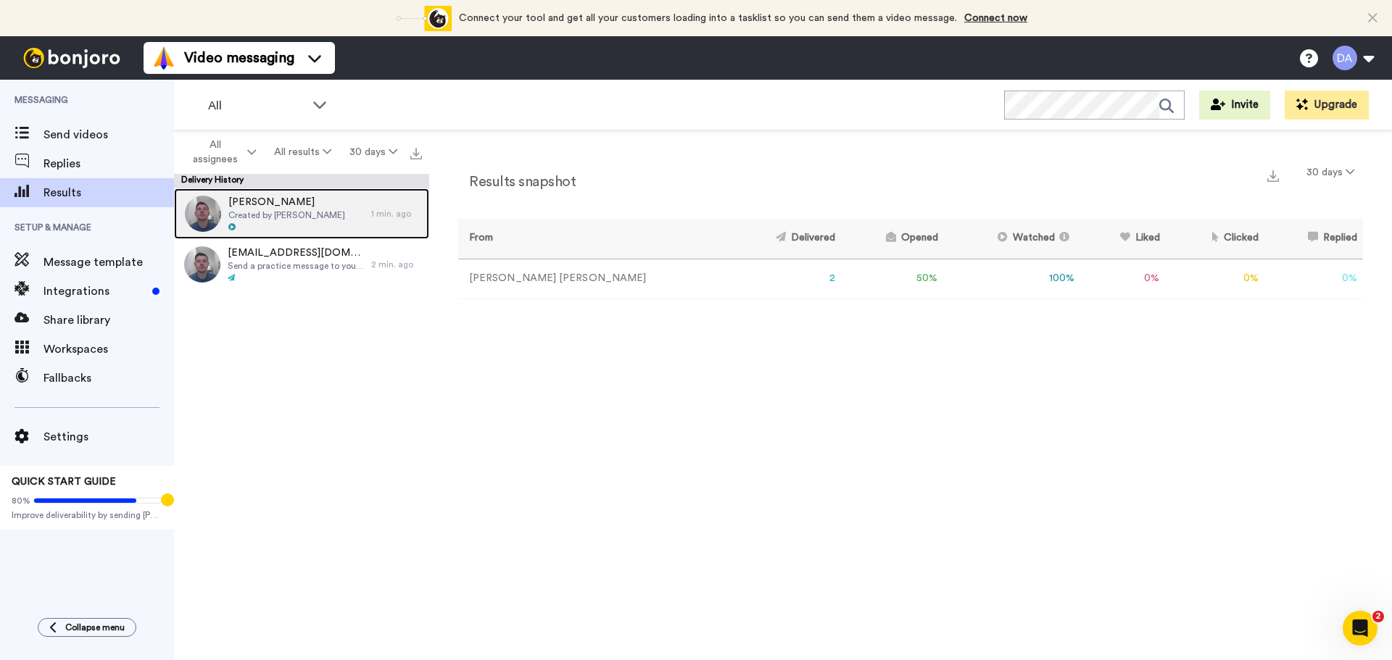
click at [278, 213] on span "Created by Damon Ankers" at bounding box center [286, 215] width 117 height 12
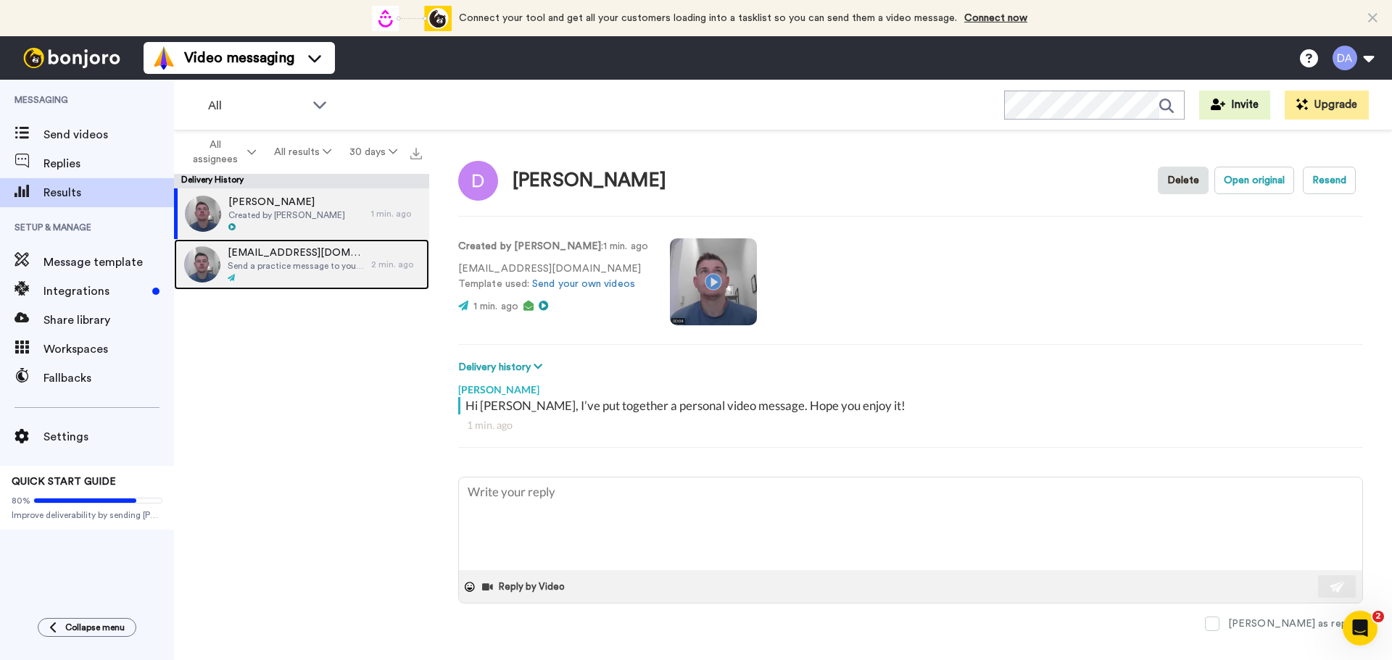
click at [288, 259] on span "damon@meridianmortgages.net" at bounding box center [296, 253] width 136 height 14
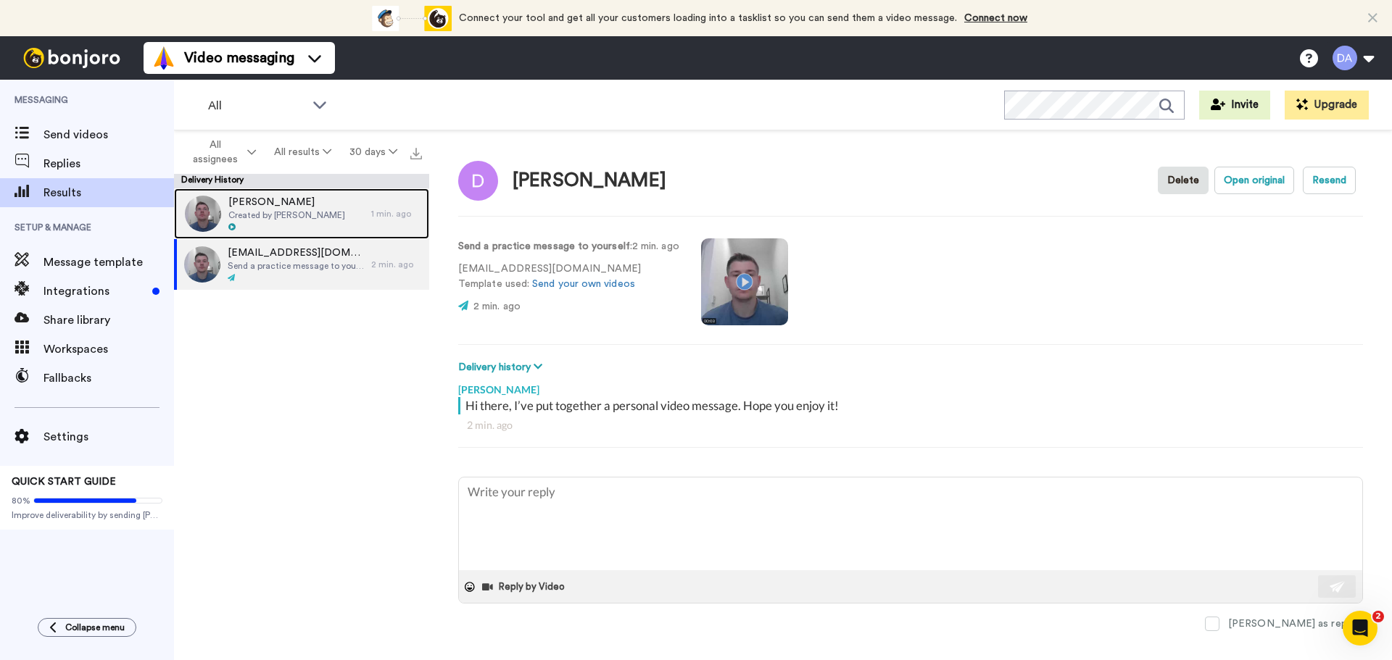
click at [300, 217] on span "Created by Damon Ankers" at bounding box center [286, 215] width 117 height 12
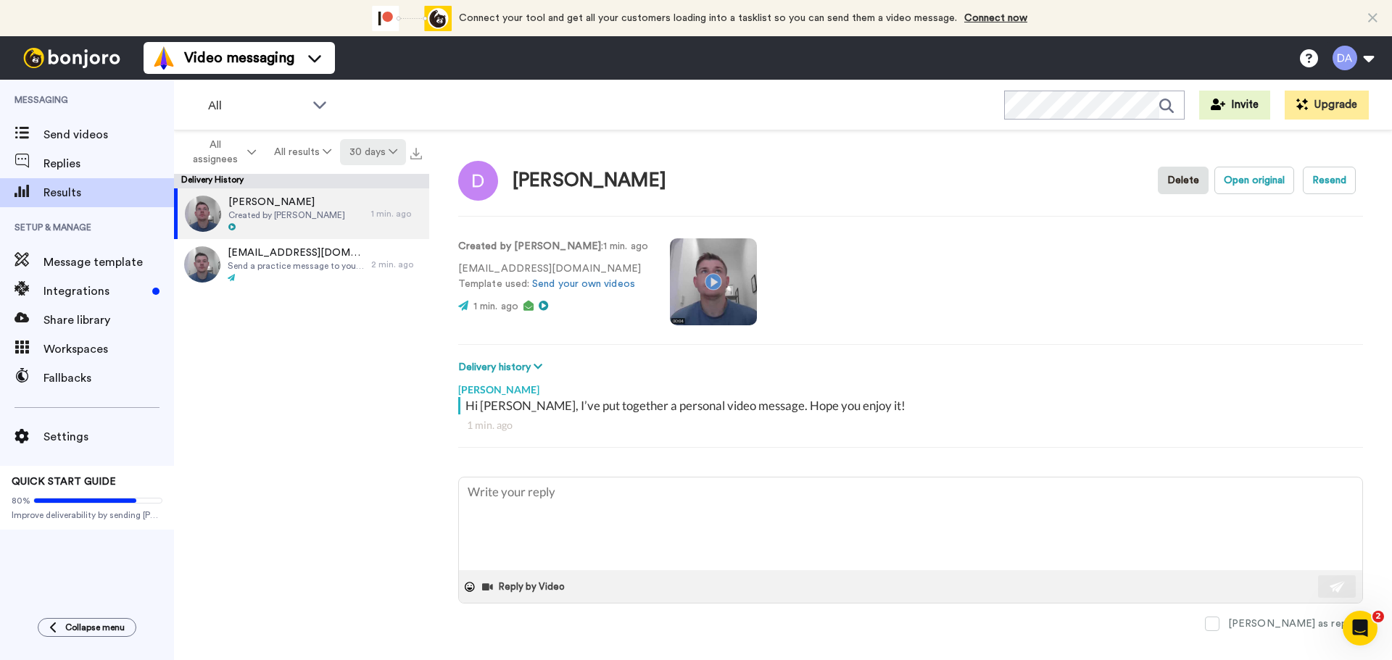
click at [389, 155] on icon at bounding box center [392, 151] width 9 height 10
click at [357, 365] on span "All time" at bounding box center [355, 364] width 40 height 11
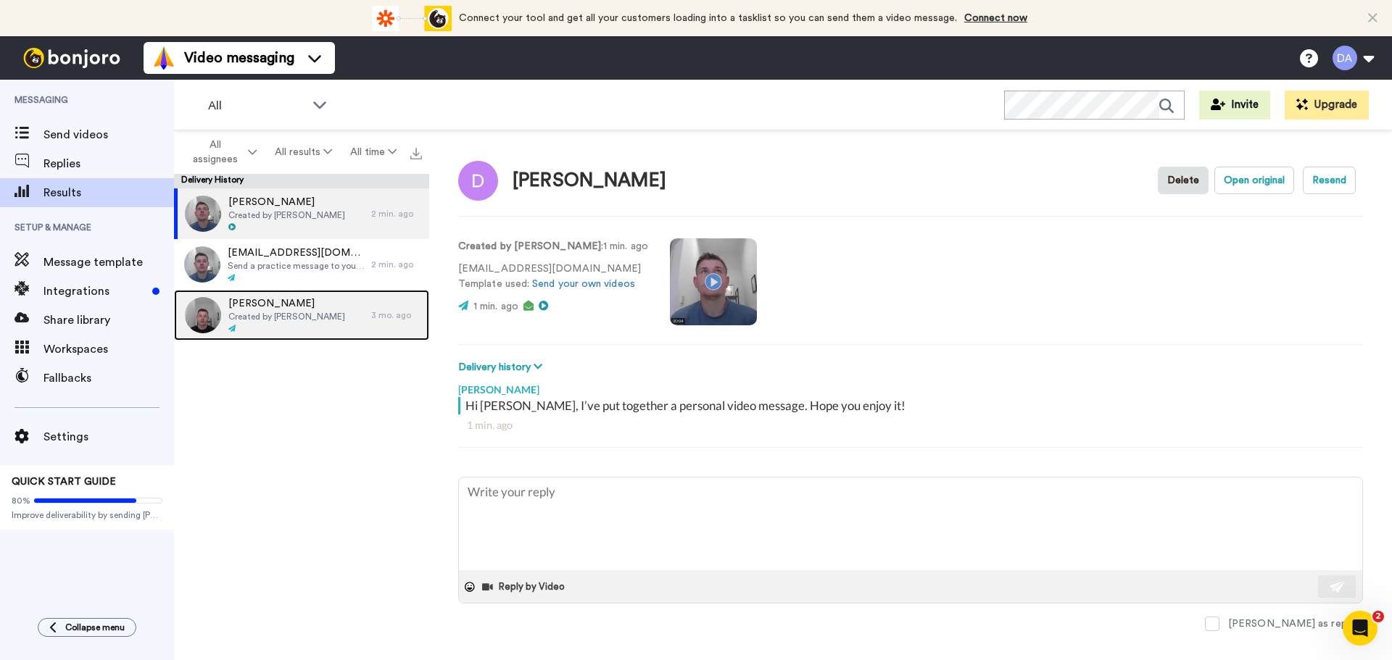
click at [300, 314] on span "Created by Damon Ankers" at bounding box center [286, 317] width 117 height 12
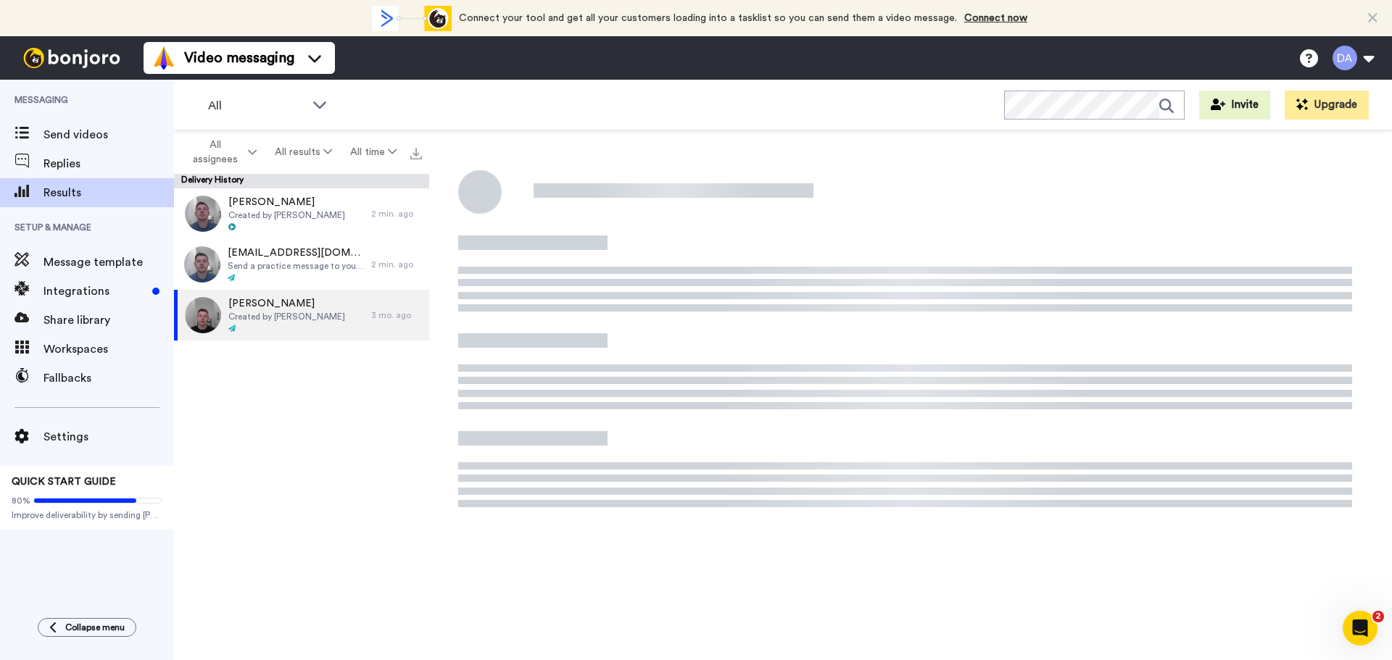
type textarea "x"
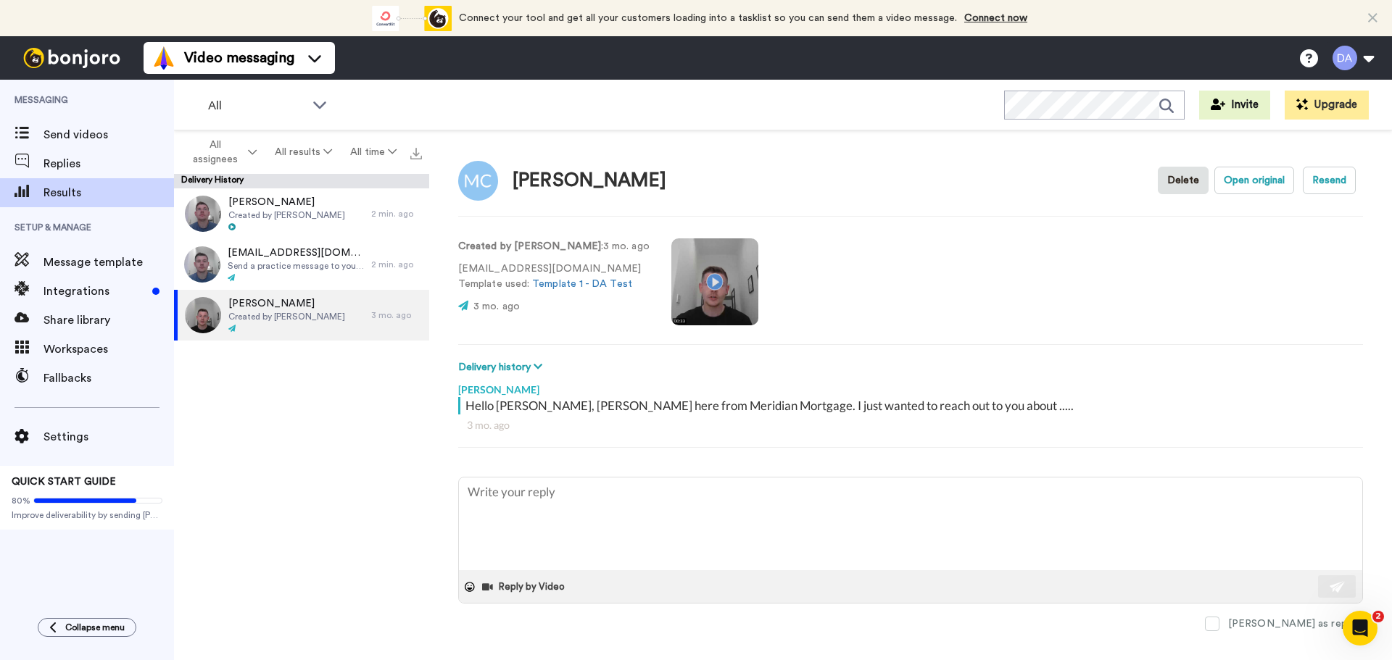
scroll to position [14, 0]
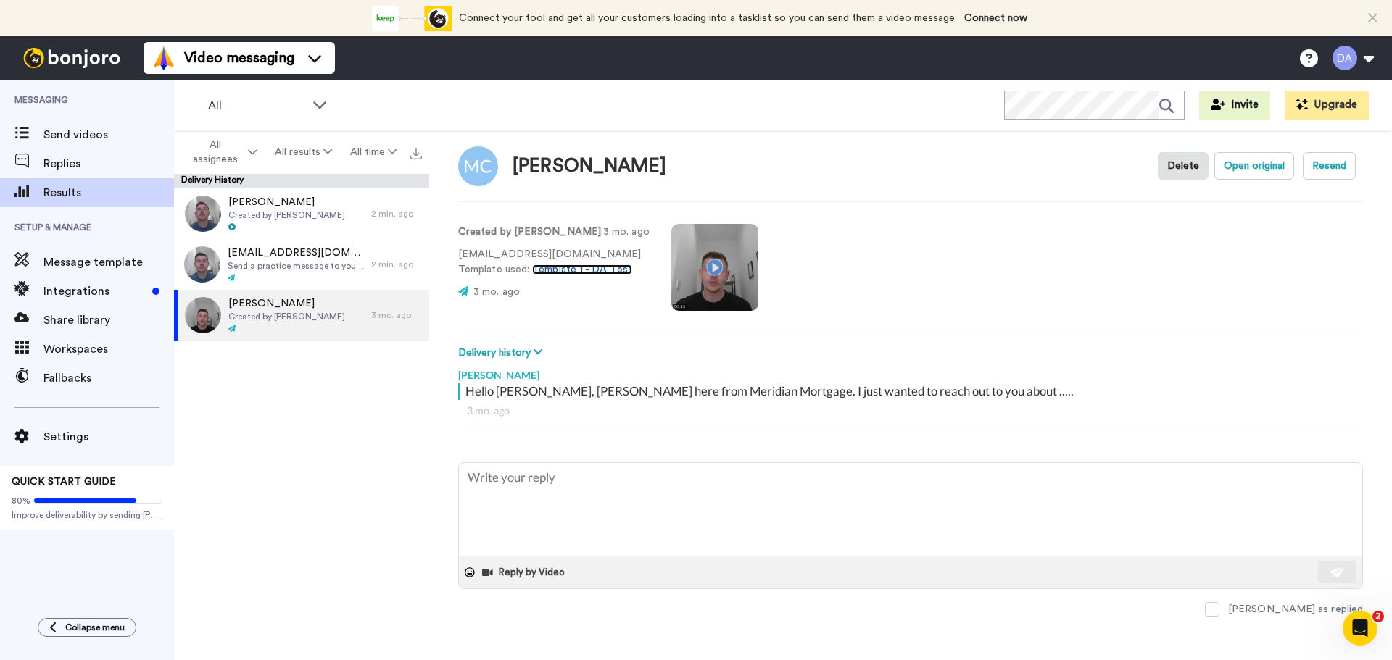
click at [570, 272] on link "Template 1 - DA Test" at bounding box center [582, 270] width 100 height 10
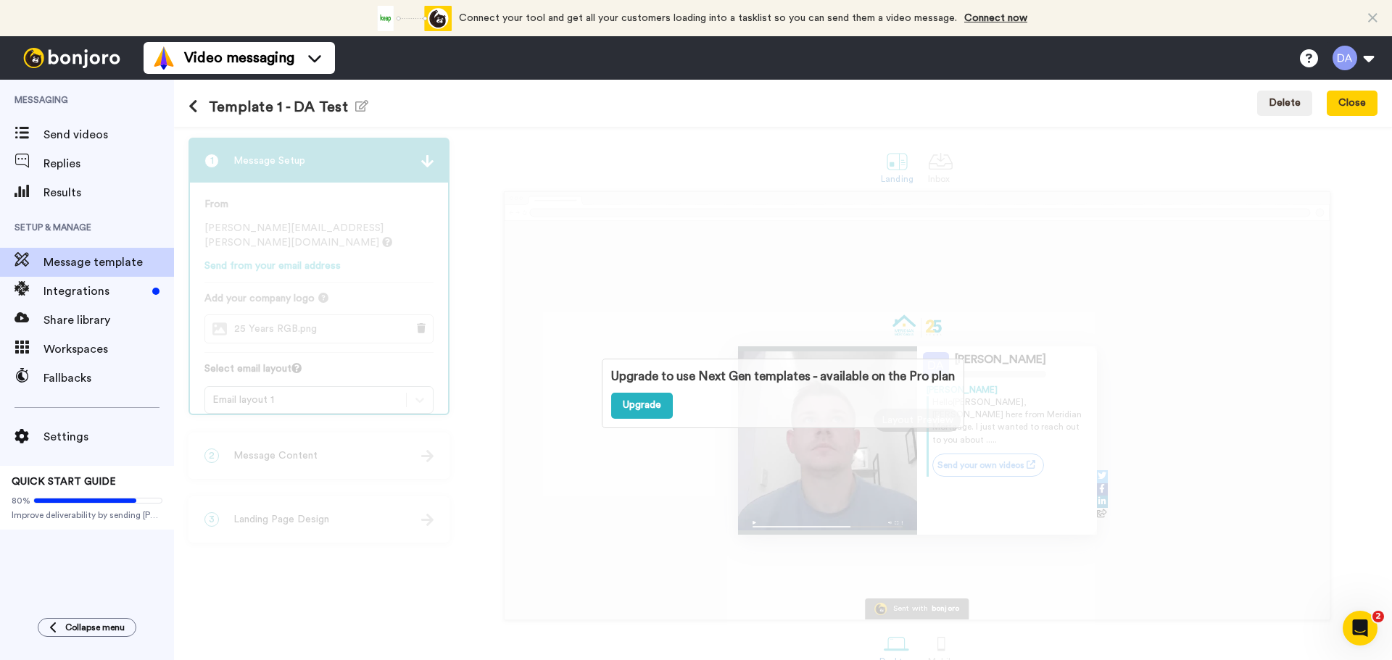
click at [768, 280] on div "Upgrade to use Next Gen templates - available on the Pro plan Upgrade" at bounding box center [783, 393] width 1218 height 533
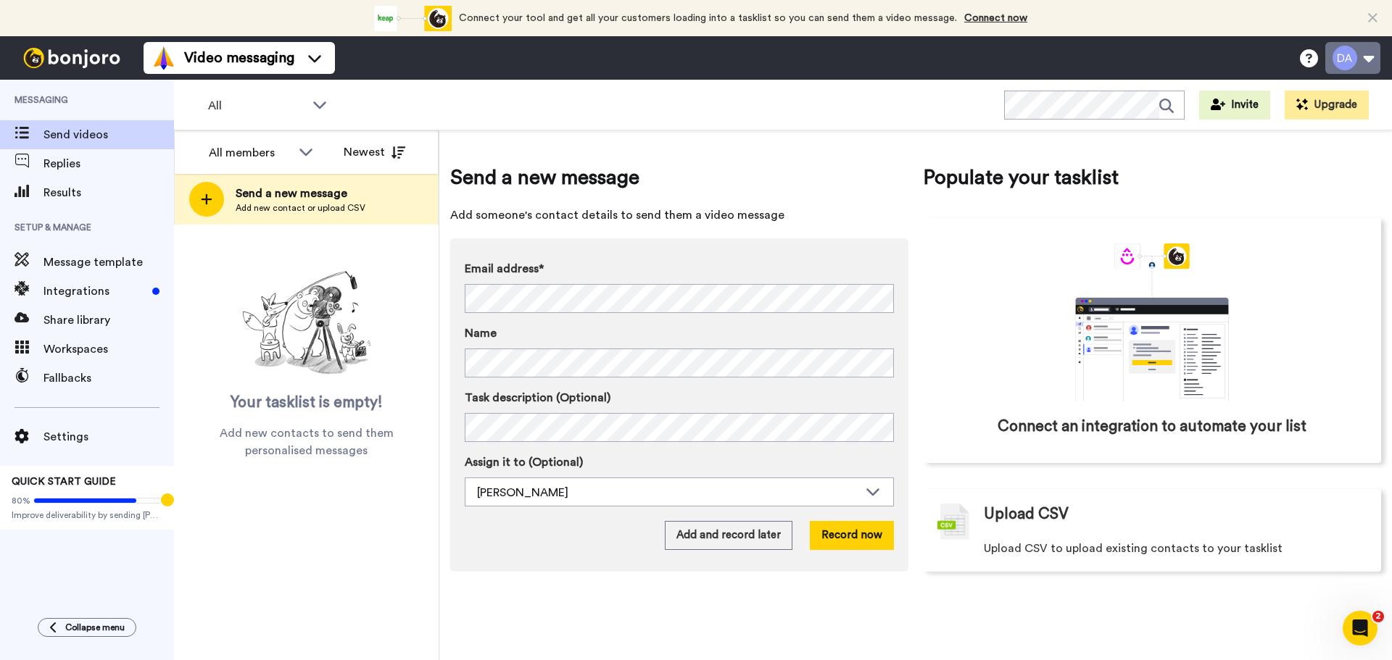
click at [1355, 67] on button at bounding box center [1352, 58] width 55 height 32
